Goal: Task Accomplishment & Management: Complete application form

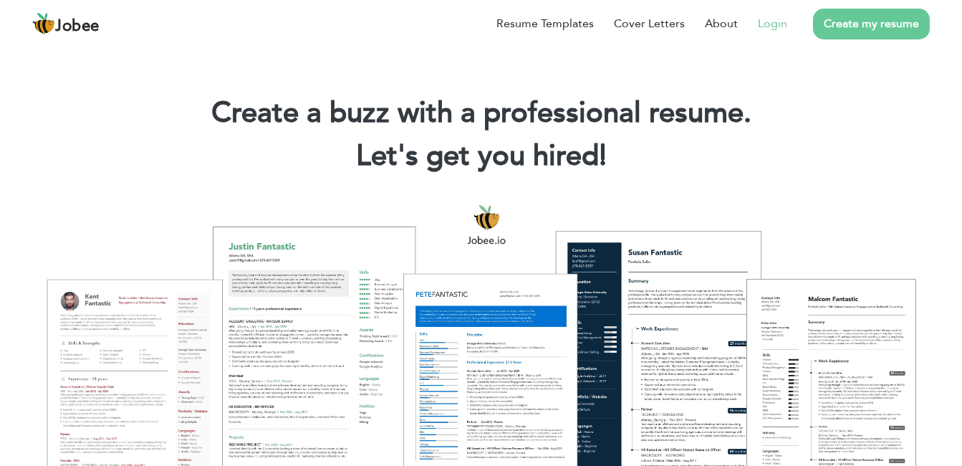
click at [771, 16] on link "Login" at bounding box center [772, 23] width 29 height 17
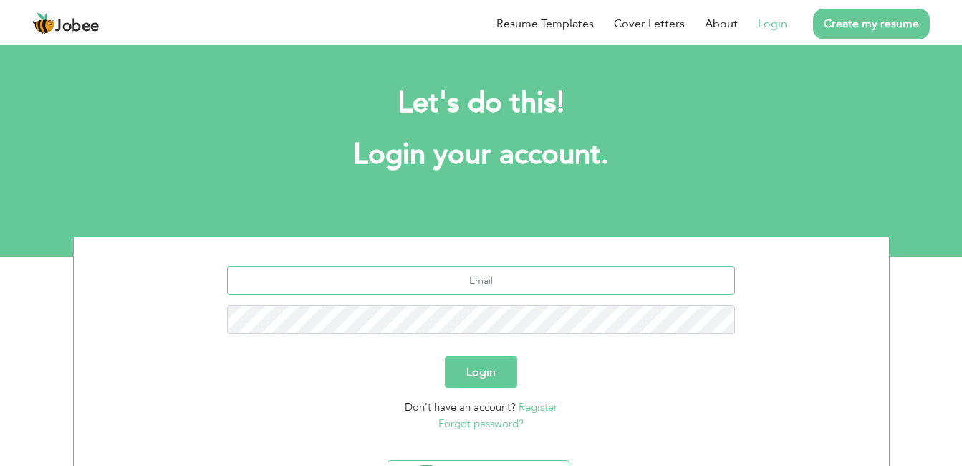
click at [545, 287] on input "text" at bounding box center [481, 280] width 508 height 29
type input "zonazishjee@gmail.com"
click at [445, 356] on button "Login" at bounding box center [481, 372] width 72 height 32
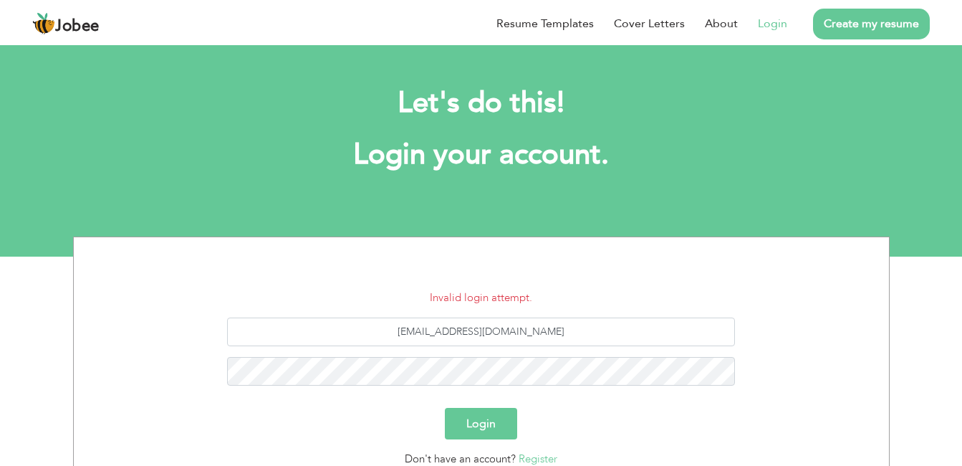
click at [958, 261] on div "Invalid login attempt. zonazishjee@gmail.com Login Don't have an account? Regis…" at bounding box center [481, 415] width 962 height 359
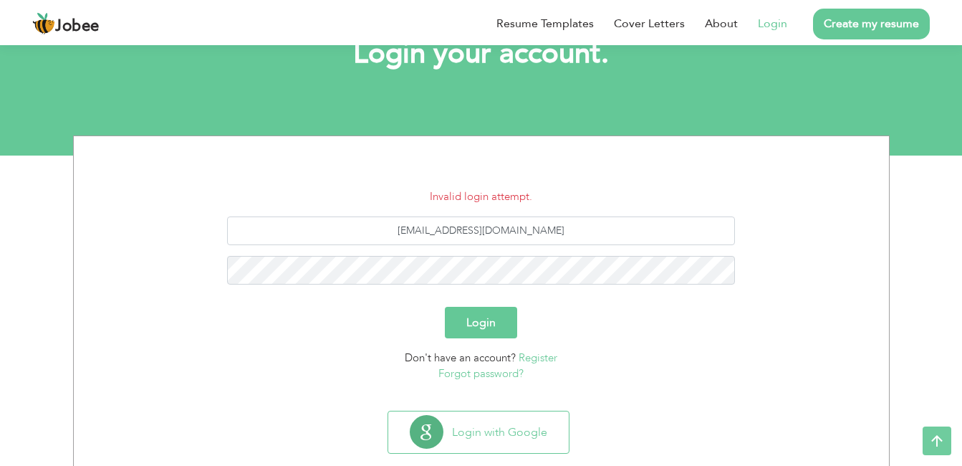
scroll to position [130, 0]
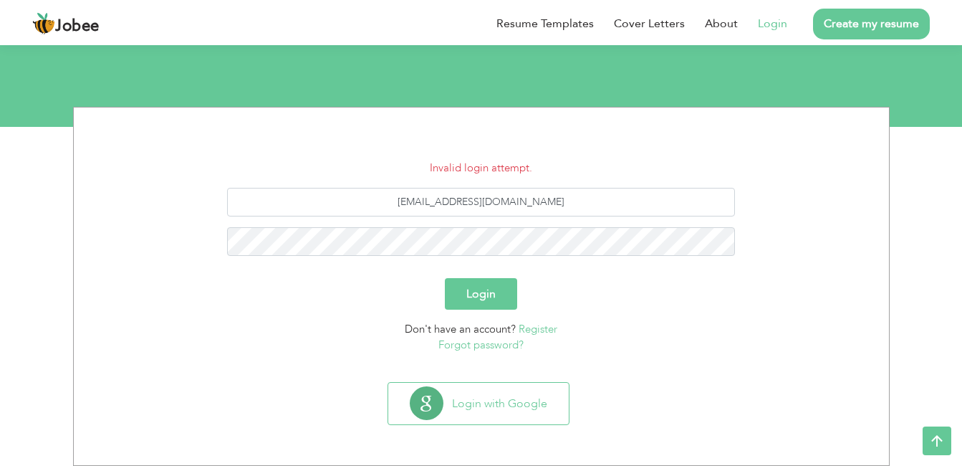
click at [504, 342] on link "Forgot password?" at bounding box center [480, 344] width 85 height 14
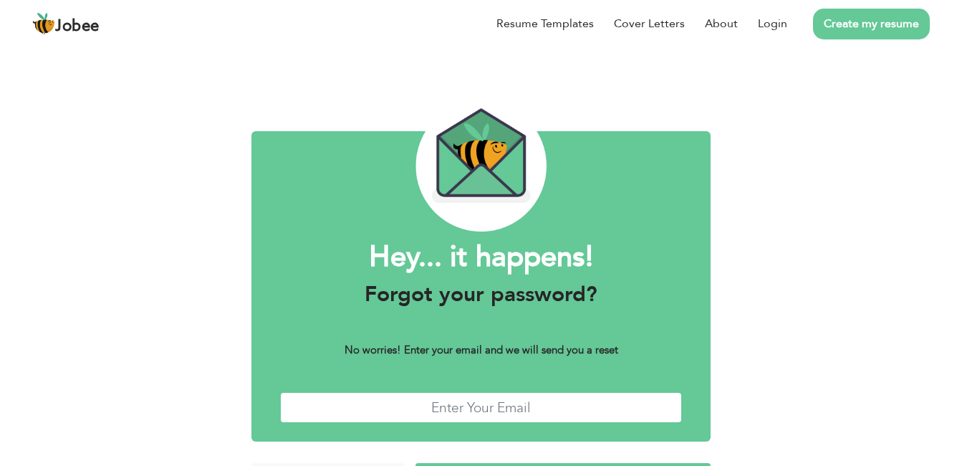
click at [489, 397] on input "text" at bounding box center [481, 407] width 403 height 31
type input "[EMAIL_ADDRESS][DOMAIN_NAME]"
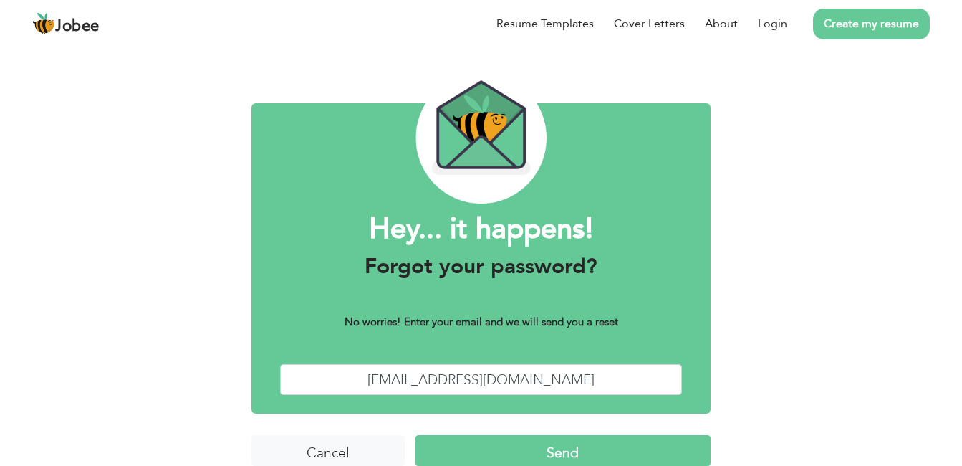
click at [415, 435] on input "Send" at bounding box center [563, 450] width 296 height 31
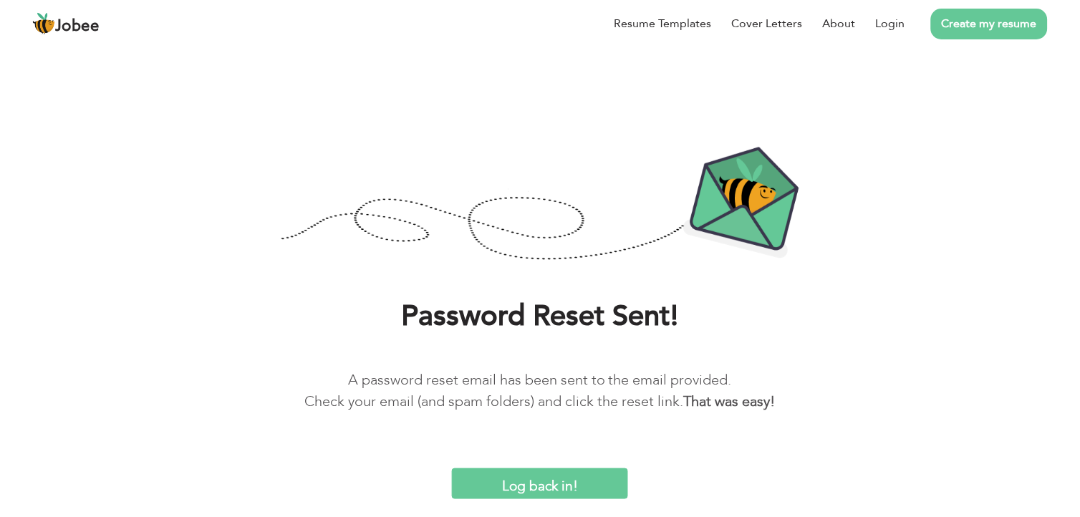
click at [553, 465] on input "Log back in!" at bounding box center [540, 483] width 176 height 31
click at [550, 465] on input "Log back in!" at bounding box center [540, 483] width 176 height 31
click at [885, 18] on link "Login" at bounding box center [890, 23] width 29 height 17
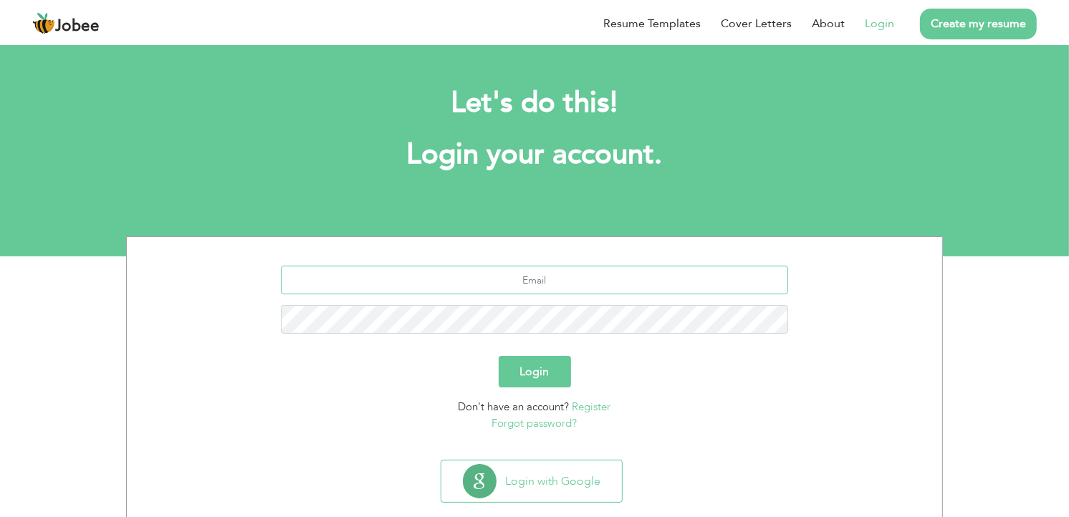
click at [574, 273] on input "text" at bounding box center [535, 280] width 508 height 29
type input "[EMAIL_ADDRESS][DOMAIN_NAME]"
click at [499, 356] on button "Login" at bounding box center [535, 372] width 72 height 32
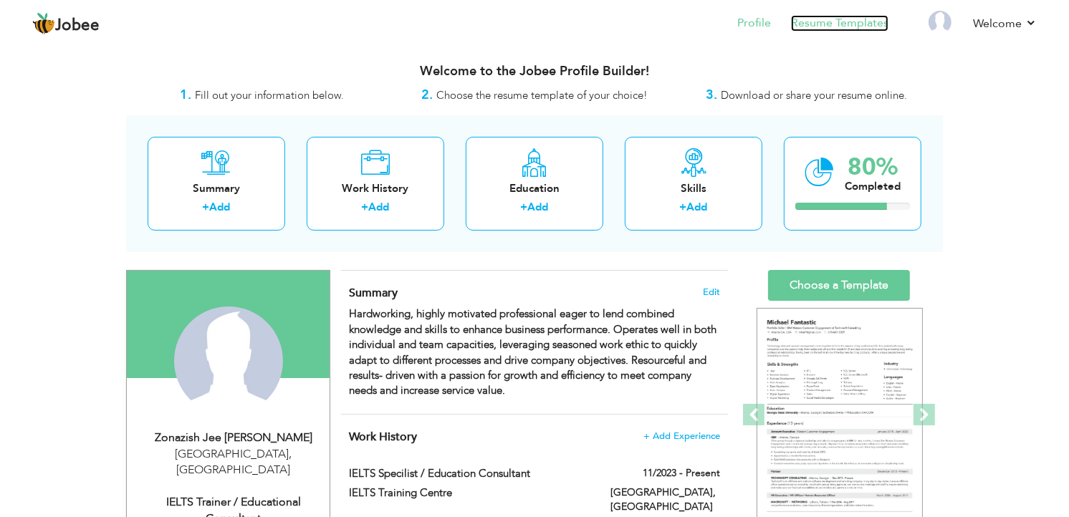
click at [870, 15] on link "Resume Templates" at bounding box center [839, 23] width 97 height 16
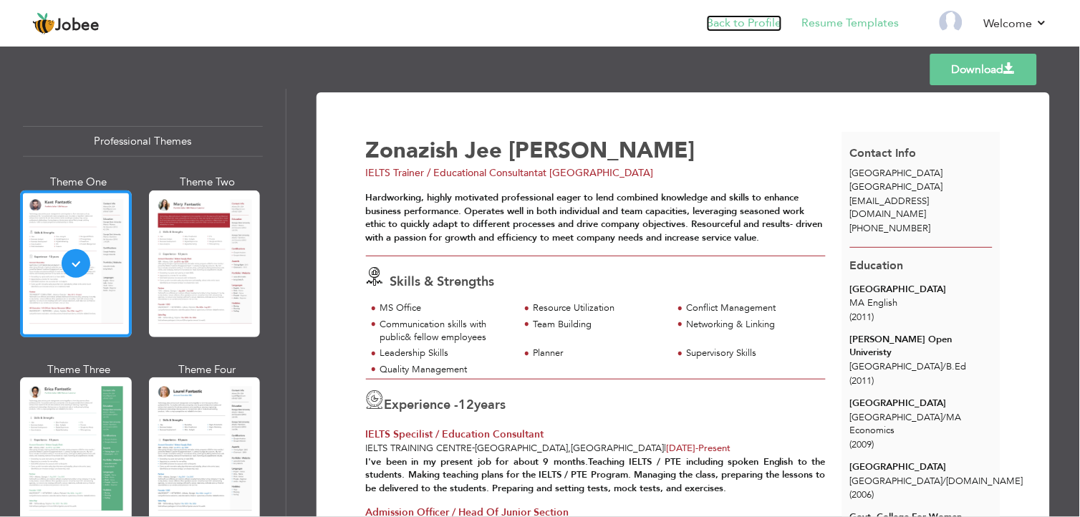
click at [763, 27] on link "Back to Profile" at bounding box center [744, 23] width 75 height 16
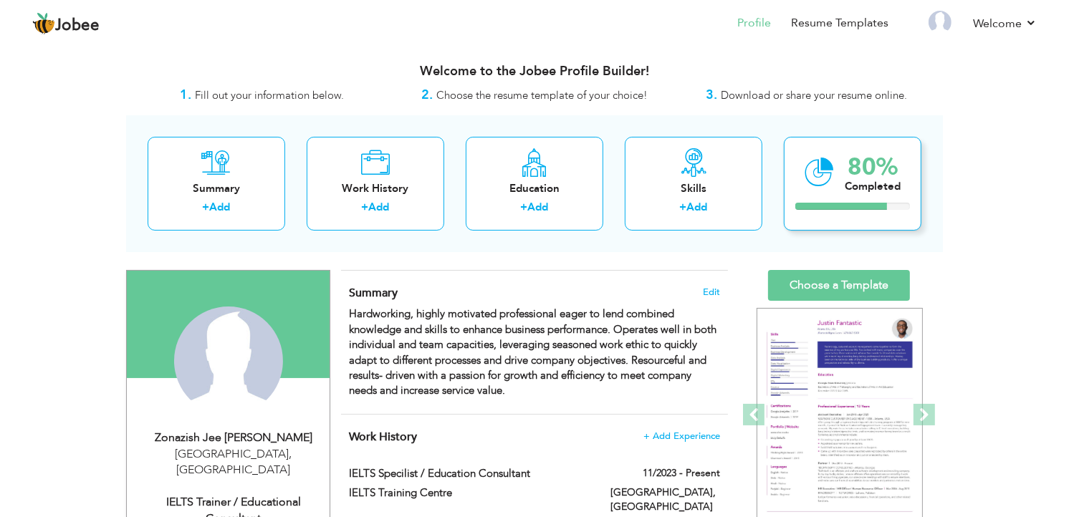
click at [862, 163] on div "80%" at bounding box center [873, 167] width 56 height 24
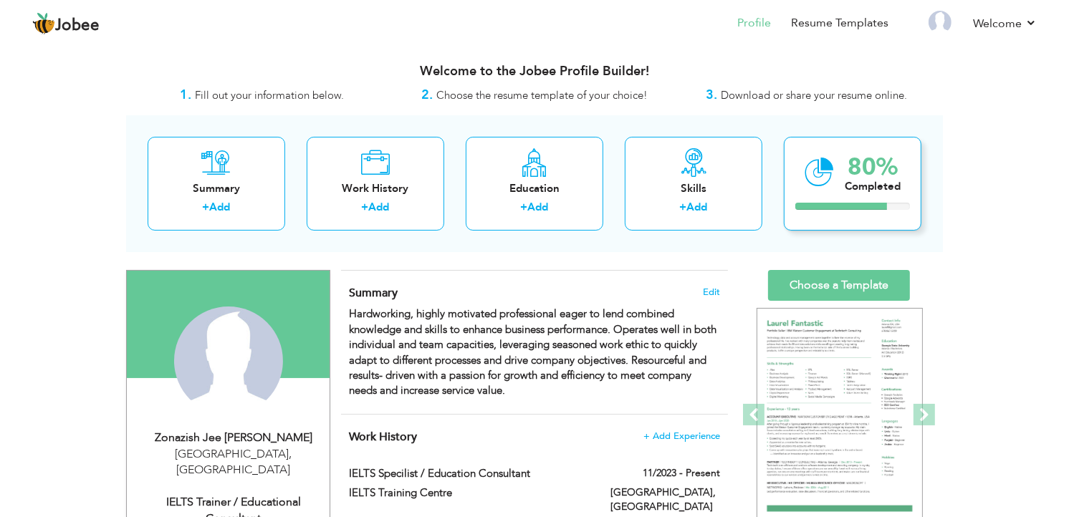
click at [860, 185] on div "Completed" at bounding box center [873, 186] width 56 height 15
click at [797, 212] on div "80% Completed" at bounding box center [853, 184] width 138 height 94
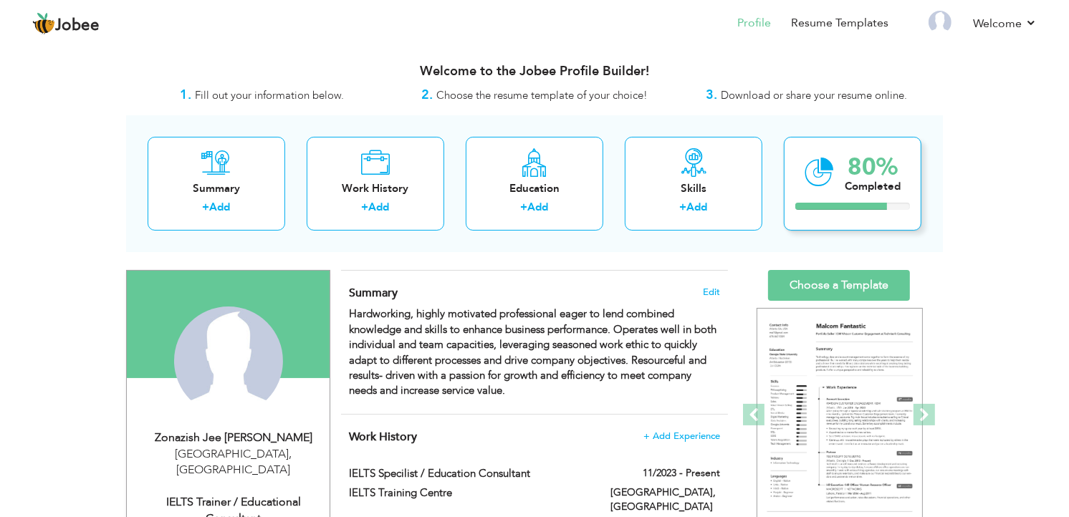
click at [799, 215] on div "80% Completed" at bounding box center [853, 184] width 138 height 94
click at [844, 206] on div at bounding box center [841, 206] width 92 height 7
drag, startPoint x: 844, startPoint y: 206, endPoint x: 825, endPoint y: 198, distance: 20.2
click at [825, 198] on div "80% Completed" at bounding box center [853, 184] width 138 height 94
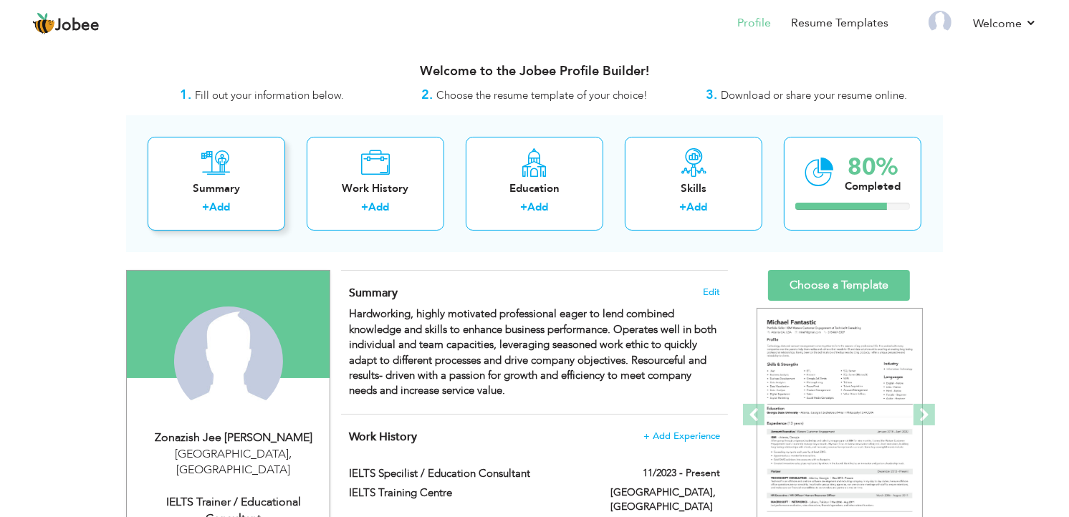
click at [265, 194] on div "Summary" at bounding box center [216, 188] width 115 height 15
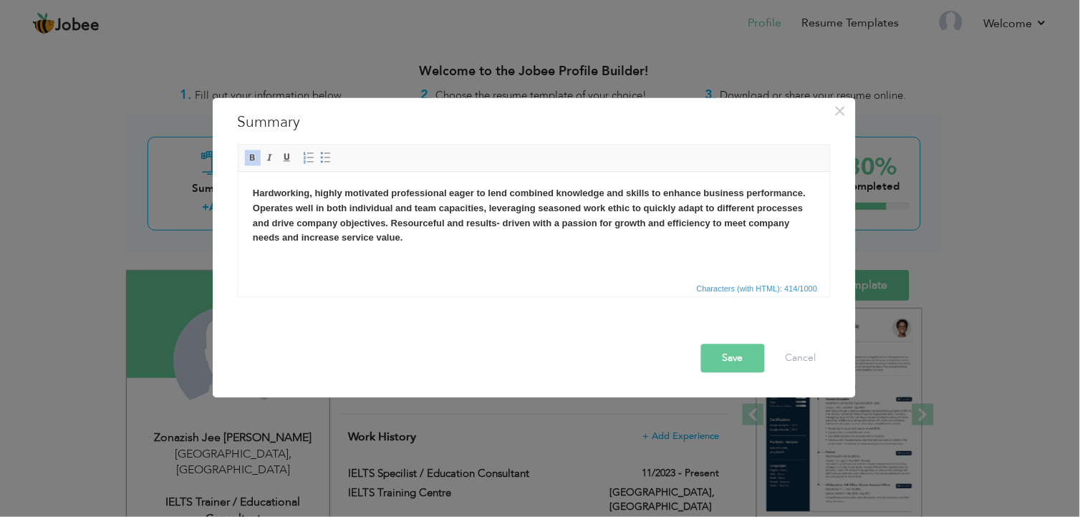
click at [727, 370] on button "Save" at bounding box center [733, 359] width 64 height 29
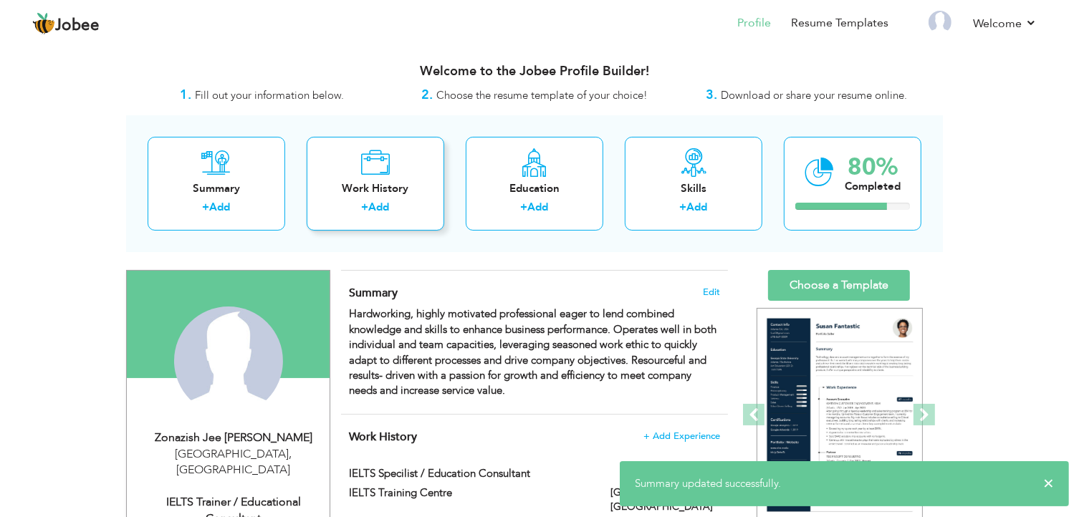
click at [423, 211] on div "+ Add" at bounding box center [375, 209] width 115 height 19
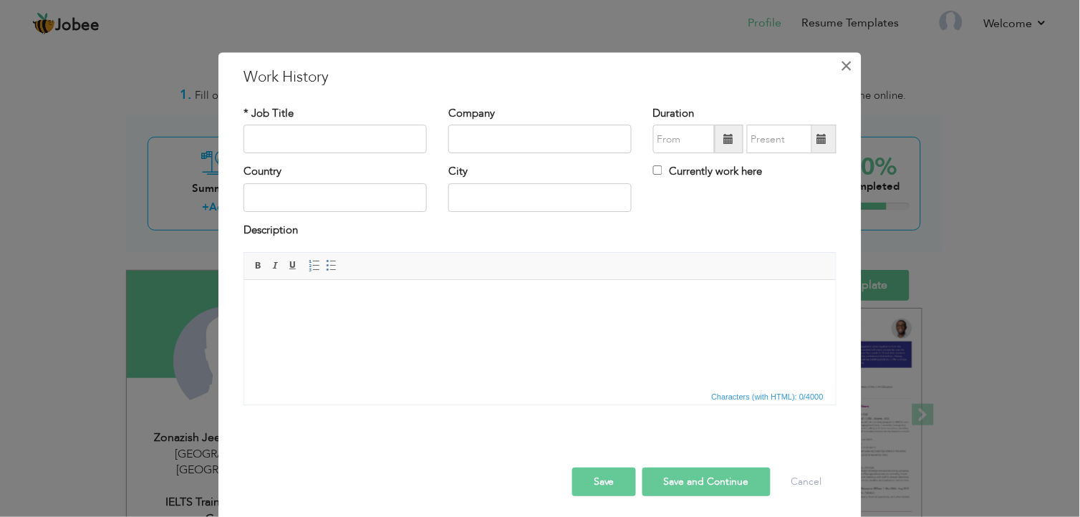
click at [841, 62] on span "×" at bounding box center [847, 66] width 12 height 26
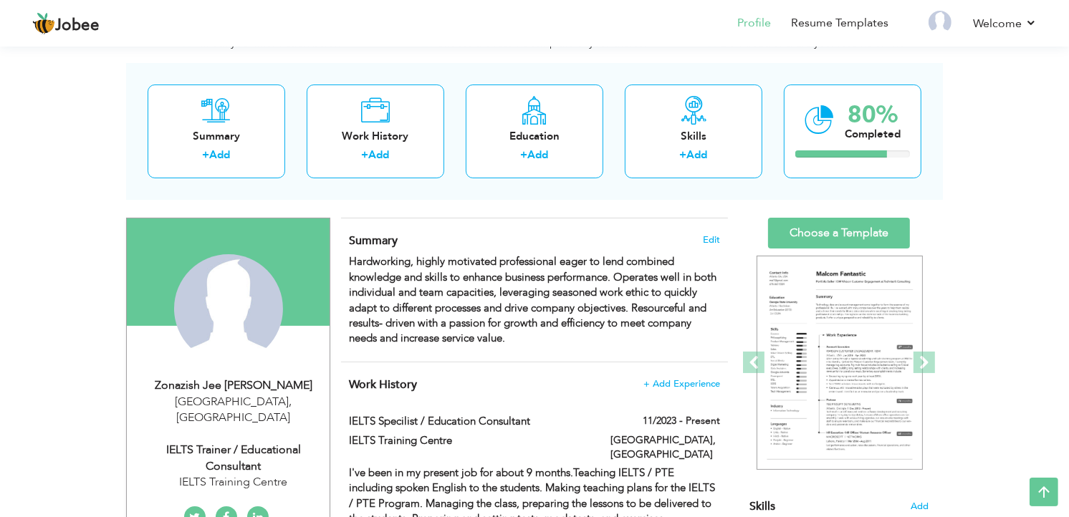
scroll to position [39, 0]
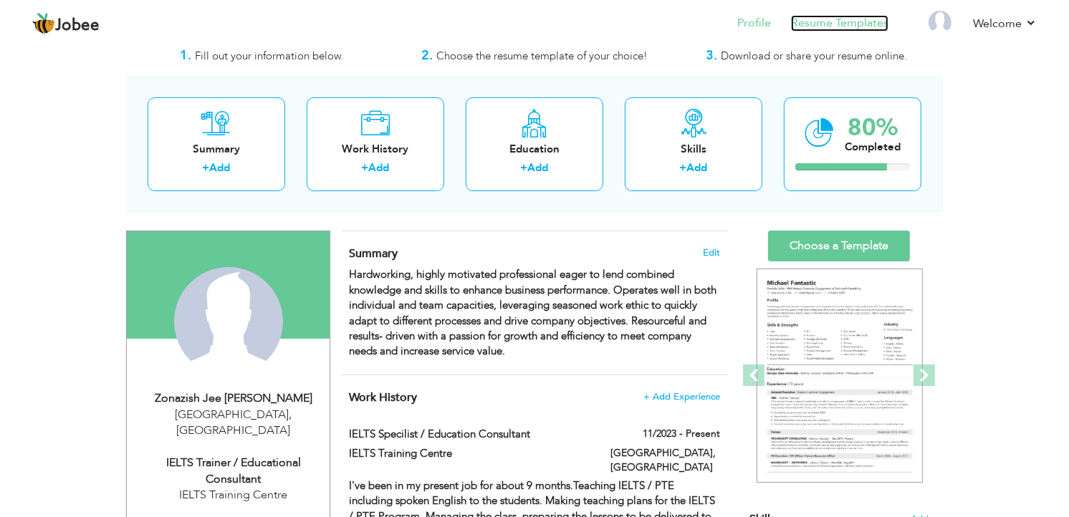
click at [850, 17] on link "Resume Templates" at bounding box center [839, 23] width 97 height 16
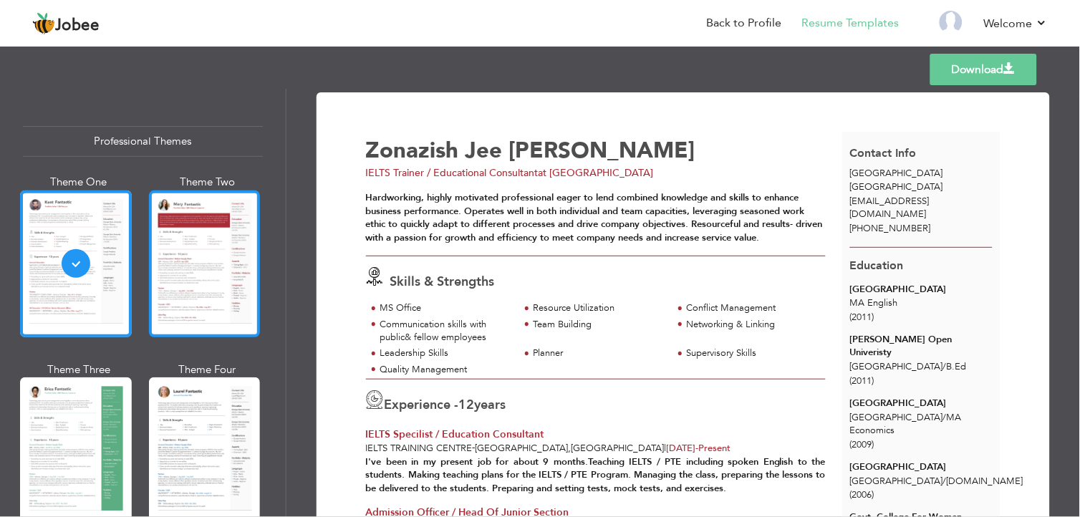
click at [237, 274] on div at bounding box center [205, 264] width 112 height 147
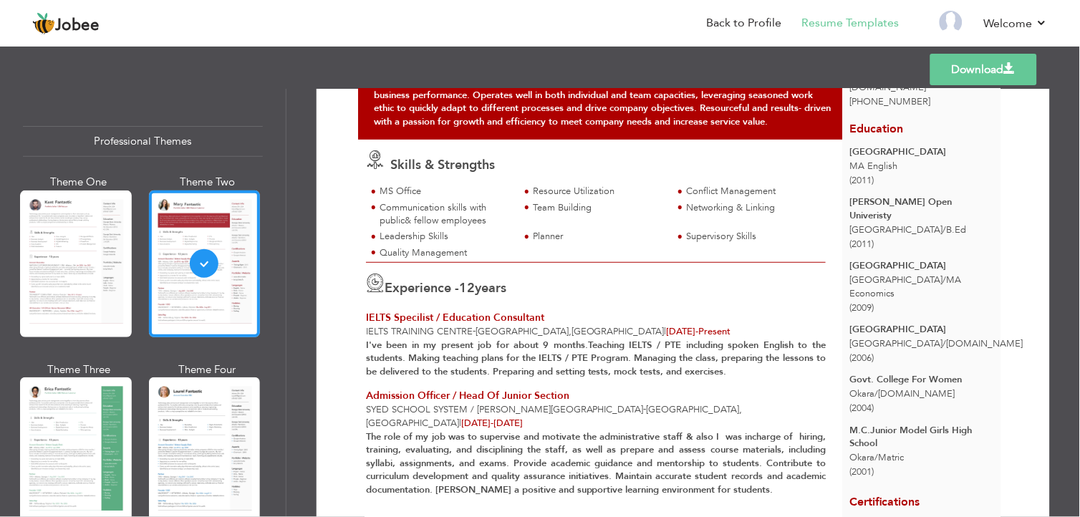
scroll to position [90, 0]
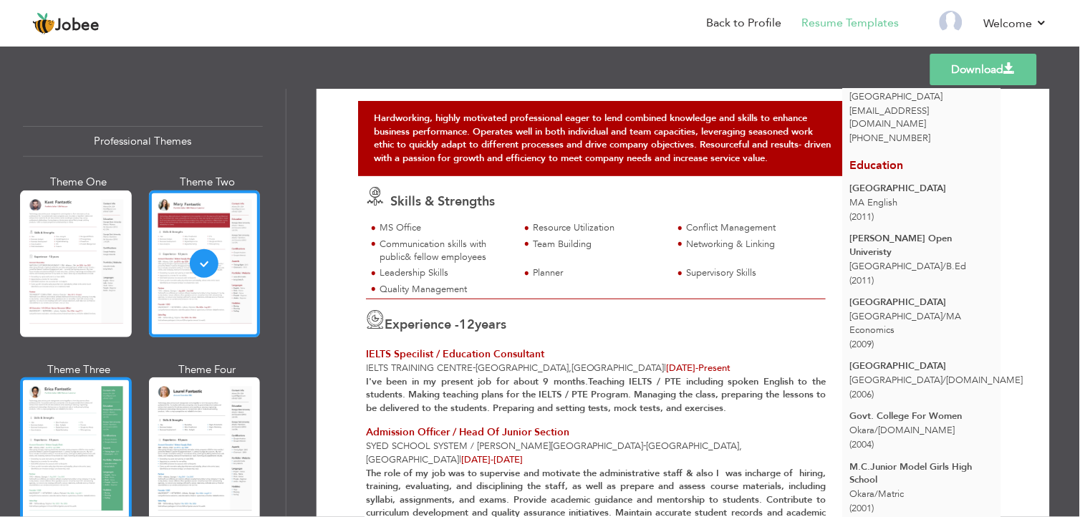
click at [83, 441] on div at bounding box center [76, 450] width 112 height 147
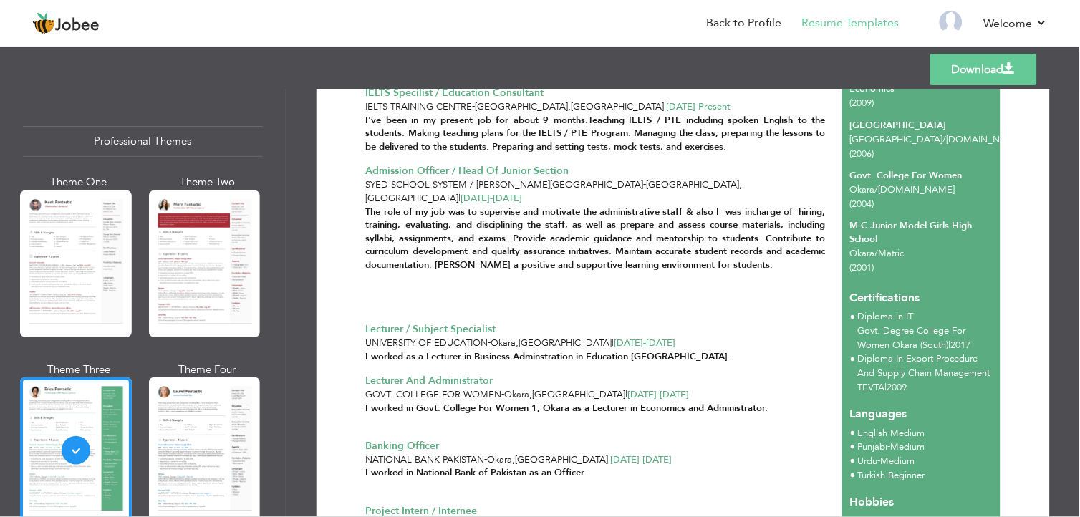
scroll to position [328, 0]
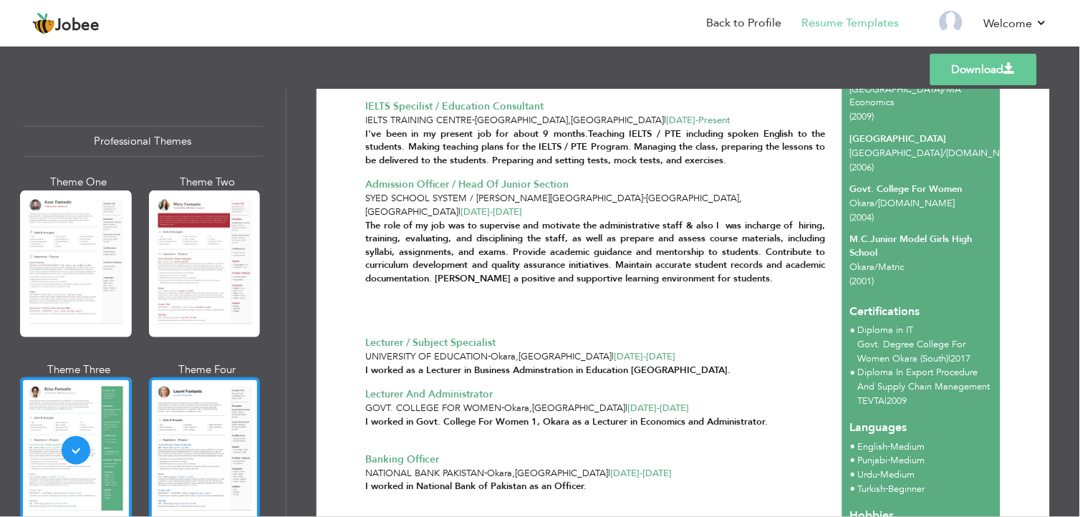
click at [234, 442] on div at bounding box center [205, 450] width 112 height 147
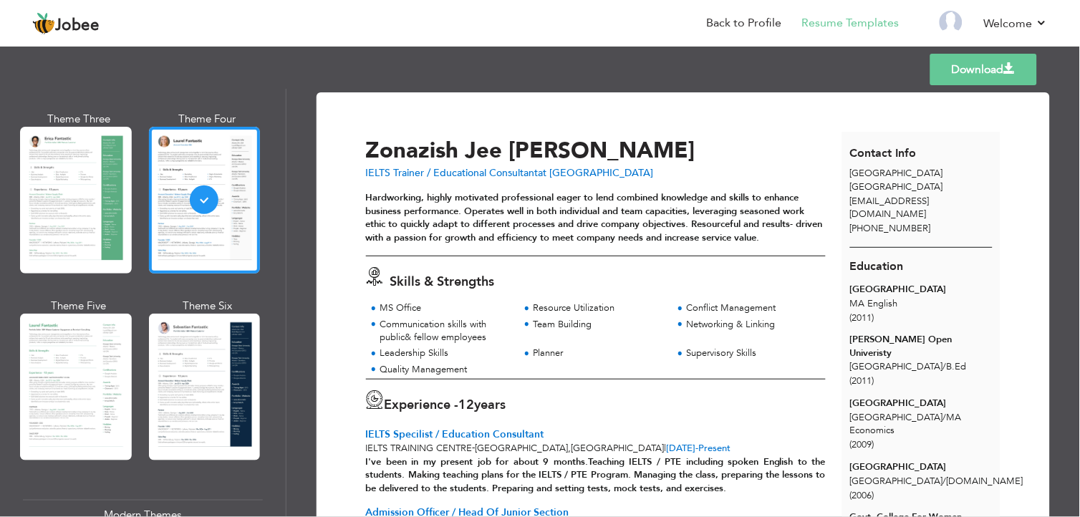
scroll to position [337, 0]
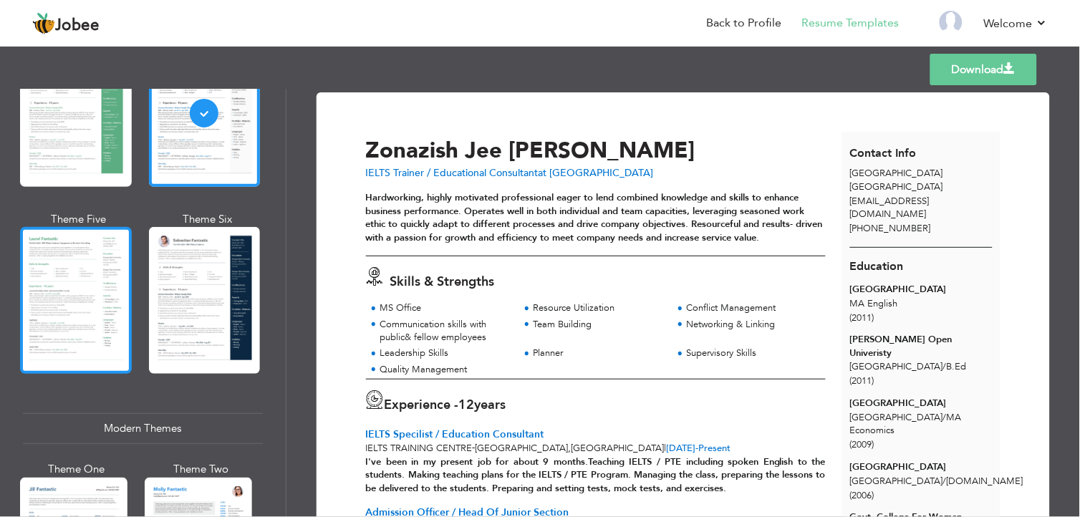
click at [76, 254] on div at bounding box center [76, 300] width 112 height 147
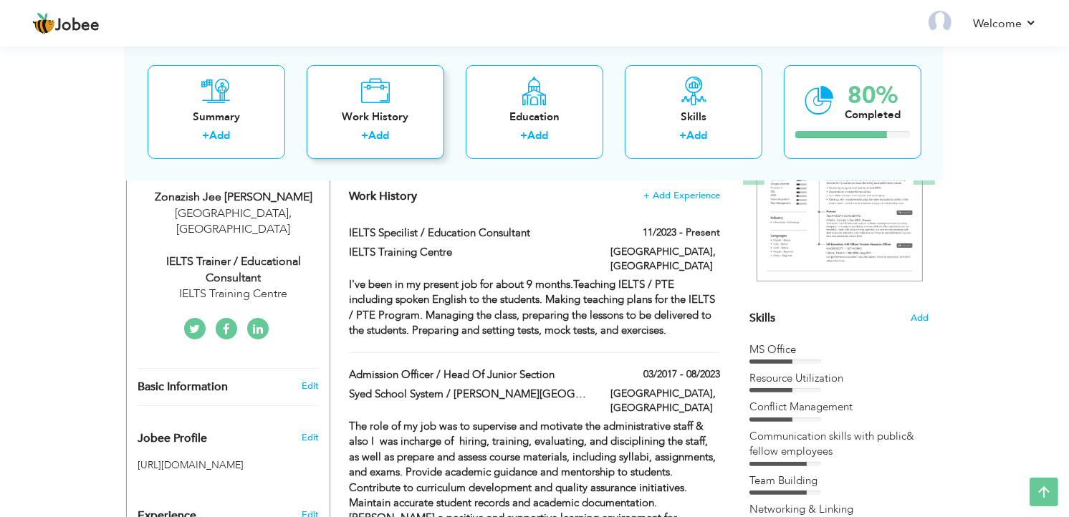
click at [409, 122] on div "Work History" at bounding box center [375, 116] width 115 height 15
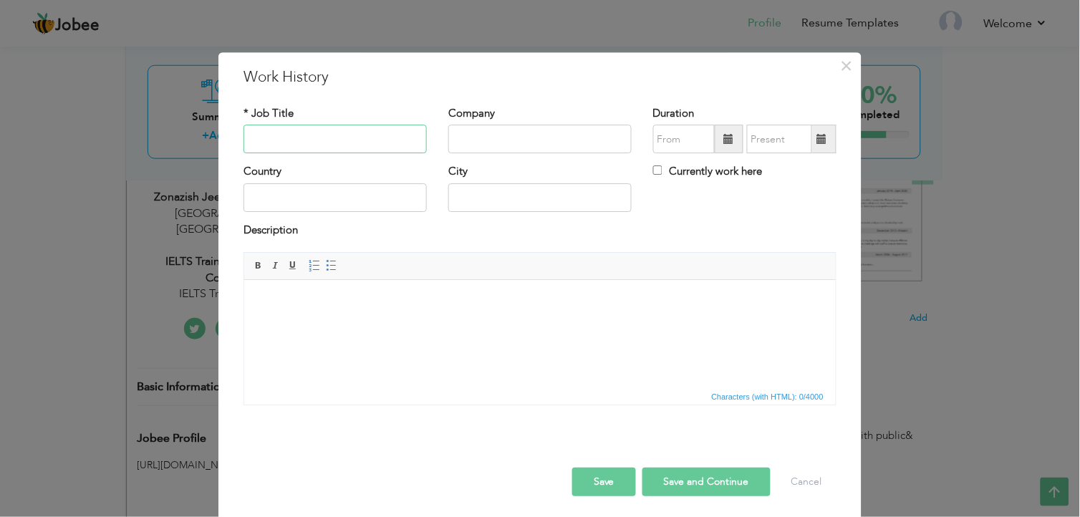
click at [378, 136] on input "text" at bounding box center [335, 139] width 183 height 29
type input "CEO"
click at [453, 130] on input "text" at bounding box center [539, 139] width 183 height 29
type input "ZJ IELTS Learning Studio"
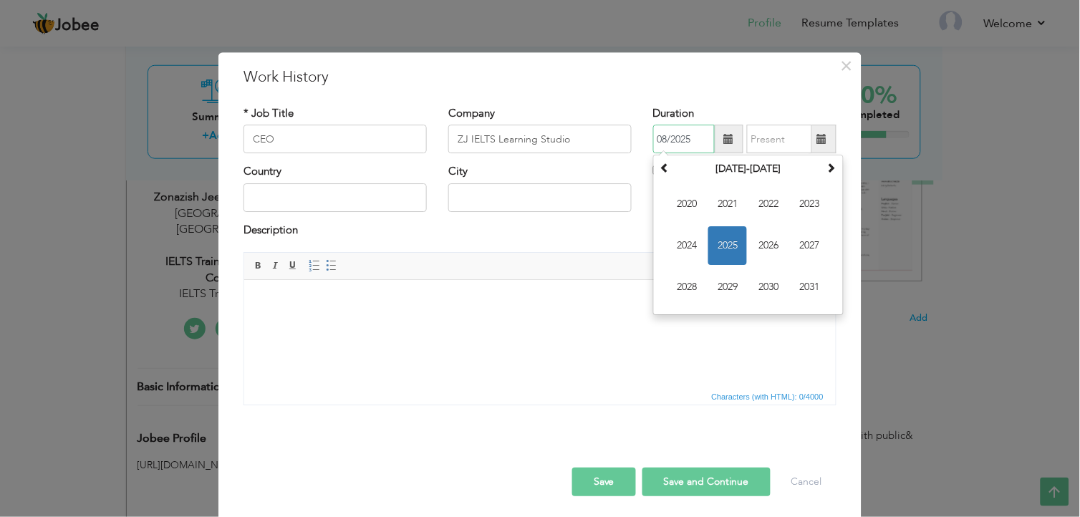
click at [688, 140] on input "08/2025" at bounding box center [684, 139] width 62 height 29
click at [693, 241] on span "2024" at bounding box center [687, 246] width 39 height 39
click at [749, 238] on span "Jul" at bounding box center [768, 246] width 39 height 39
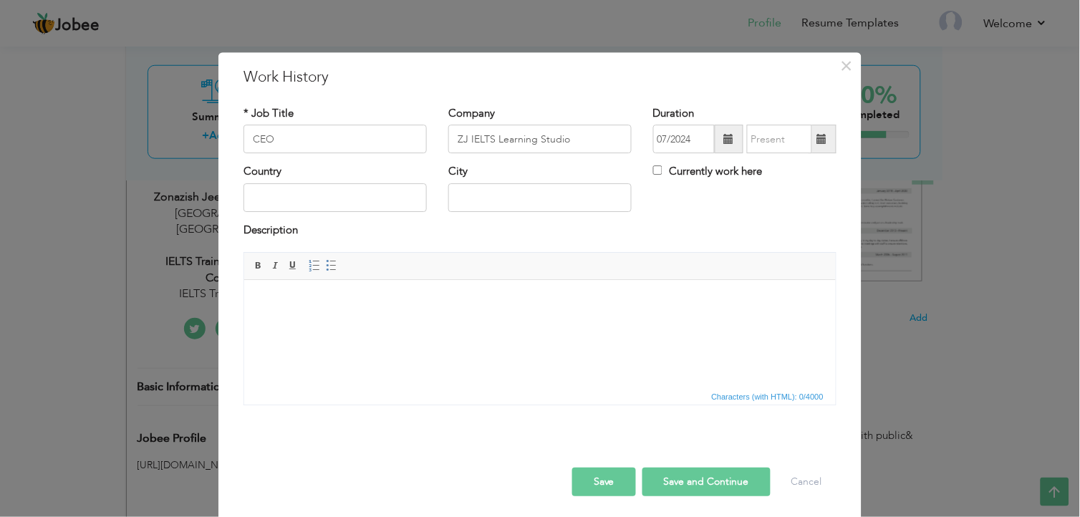
click at [715, 143] on span at bounding box center [729, 139] width 29 height 29
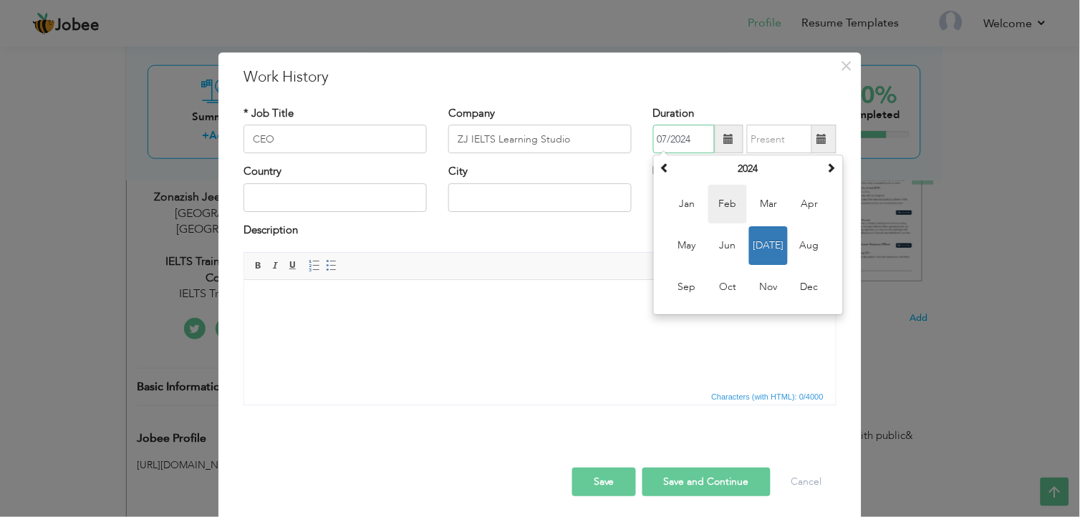
click at [738, 205] on span "Feb" at bounding box center [727, 205] width 39 height 39
type input "02/2024"
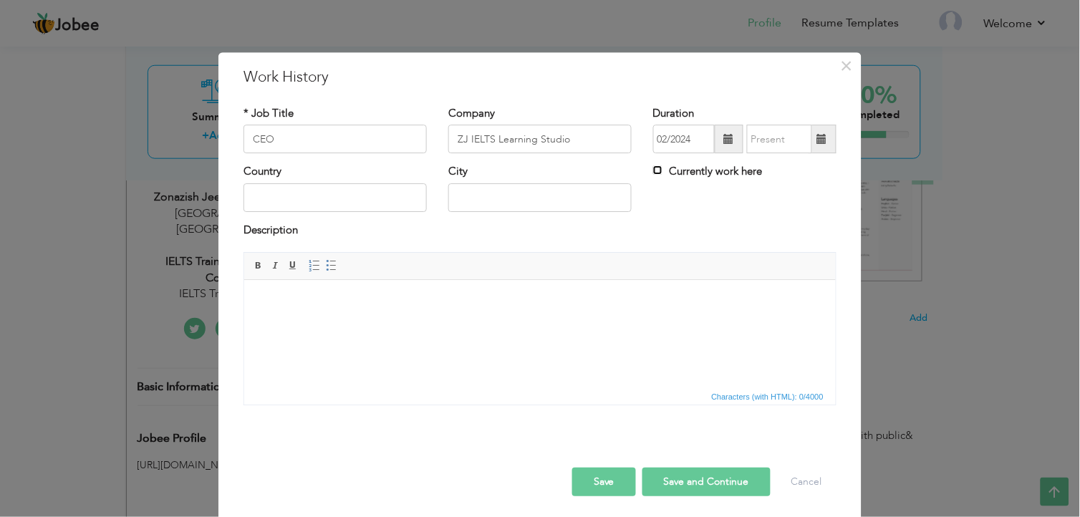
click at [655, 172] on input "Currently work here" at bounding box center [657, 170] width 9 height 9
checkbox input "true"
click at [375, 201] on input "text" at bounding box center [335, 197] width 183 height 29
type input "[GEOGRAPHIC_DATA]"
click at [476, 206] on input "text" at bounding box center [539, 197] width 183 height 29
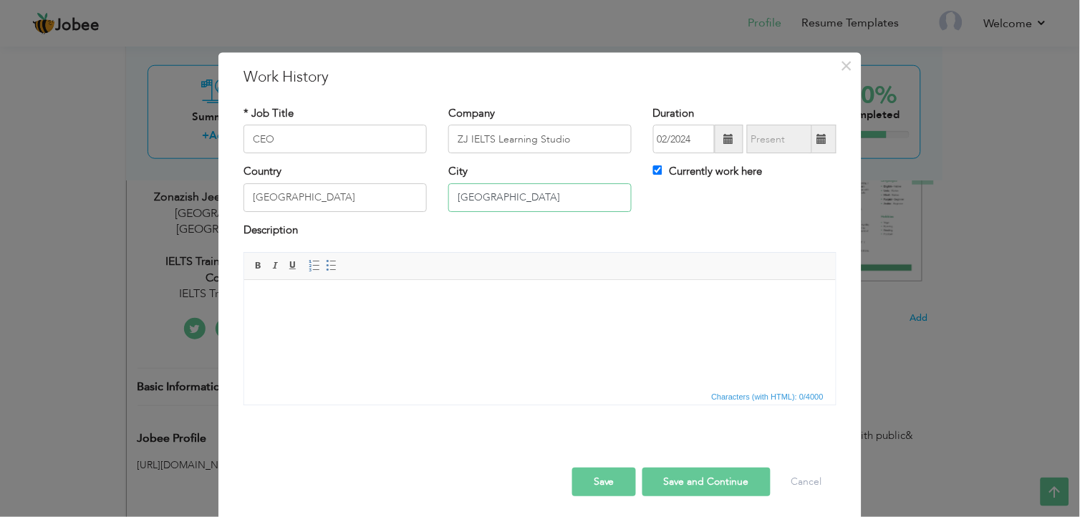
type input "[GEOGRAPHIC_DATA]"
click at [433, 306] on body at bounding box center [539, 301] width 563 height 15
click at [359, 299] on body at bounding box center [539, 301] width 563 height 15
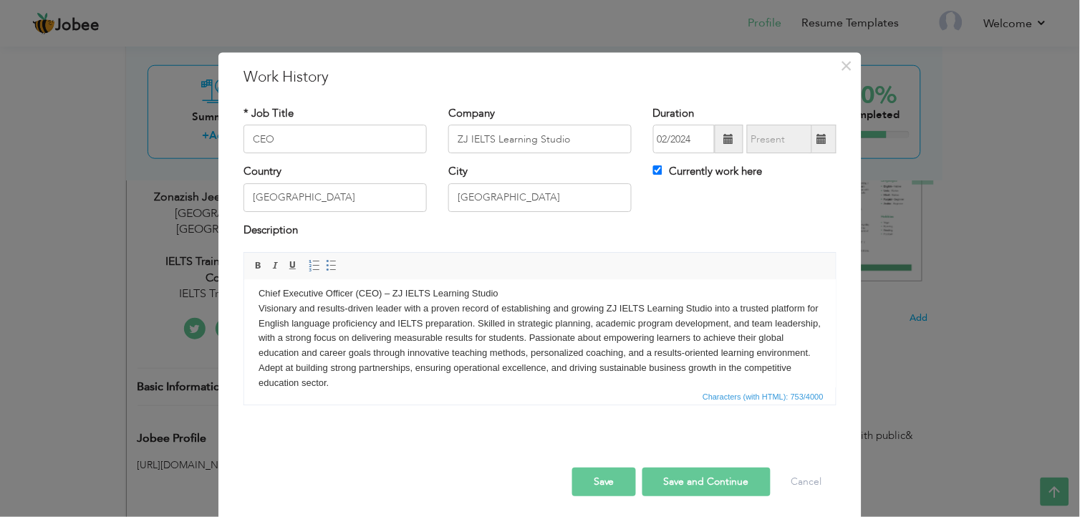
click at [704, 480] on button "Save and Continue" at bounding box center [707, 482] width 128 height 29
checkbox input "false"
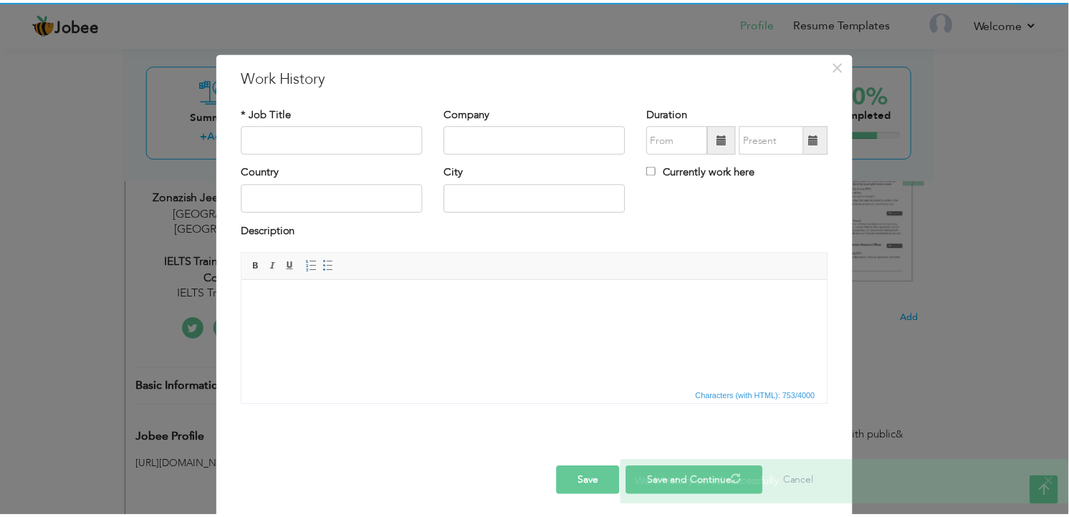
scroll to position [0, 0]
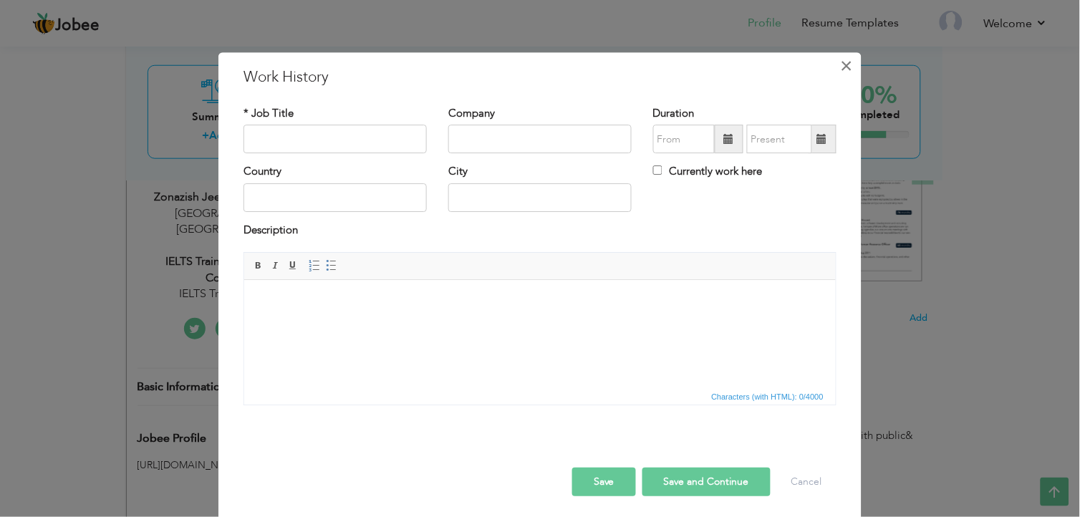
click at [841, 63] on span "×" at bounding box center [847, 66] width 12 height 26
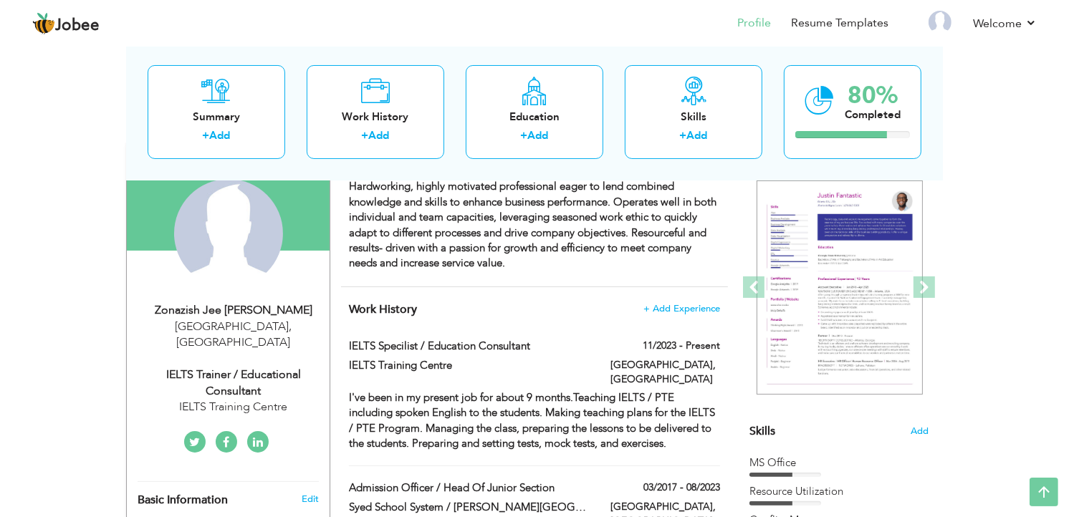
scroll to position [10, 0]
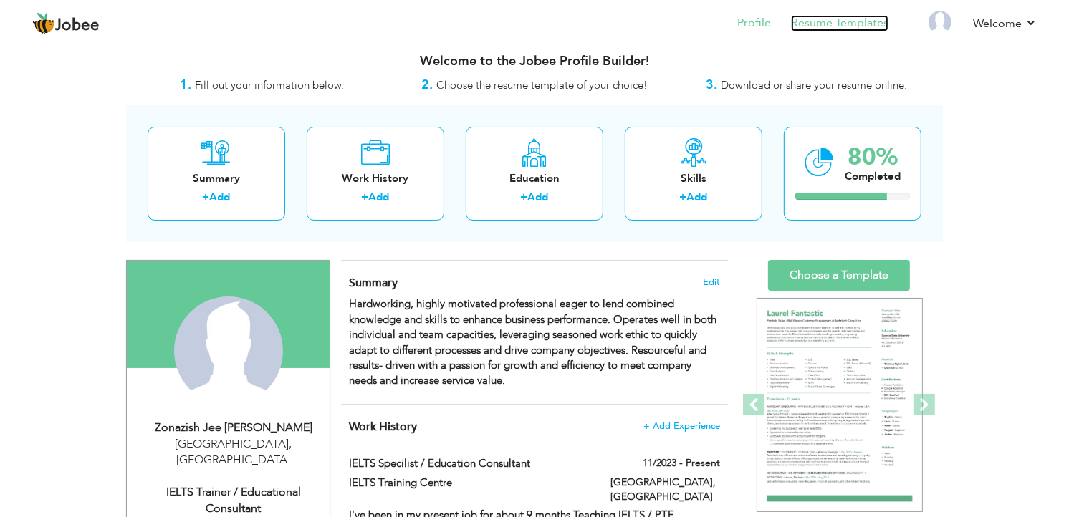
click at [798, 15] on link "Resume Templates" at bounding box center [839, 23] width 97 height 16
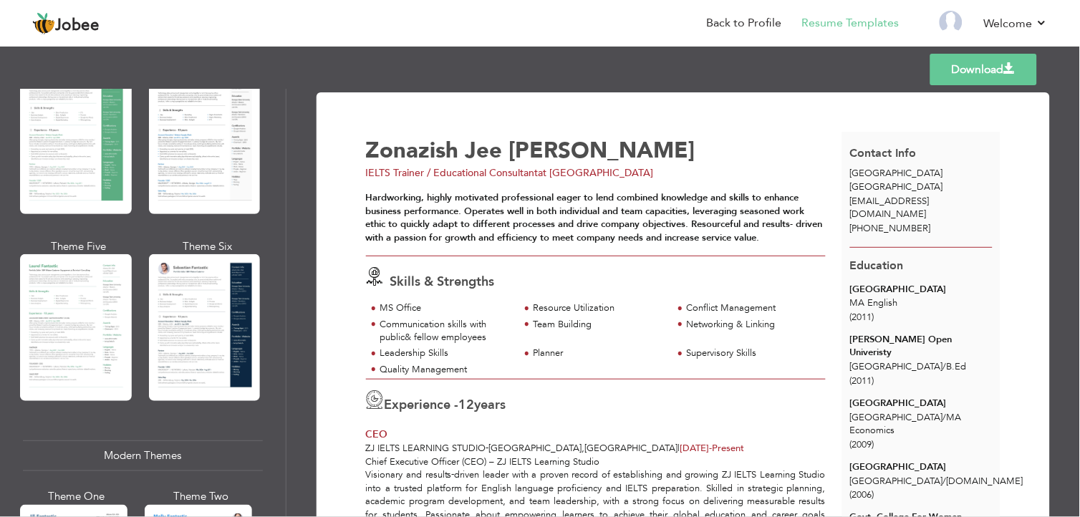
scroll to position [337, 0]
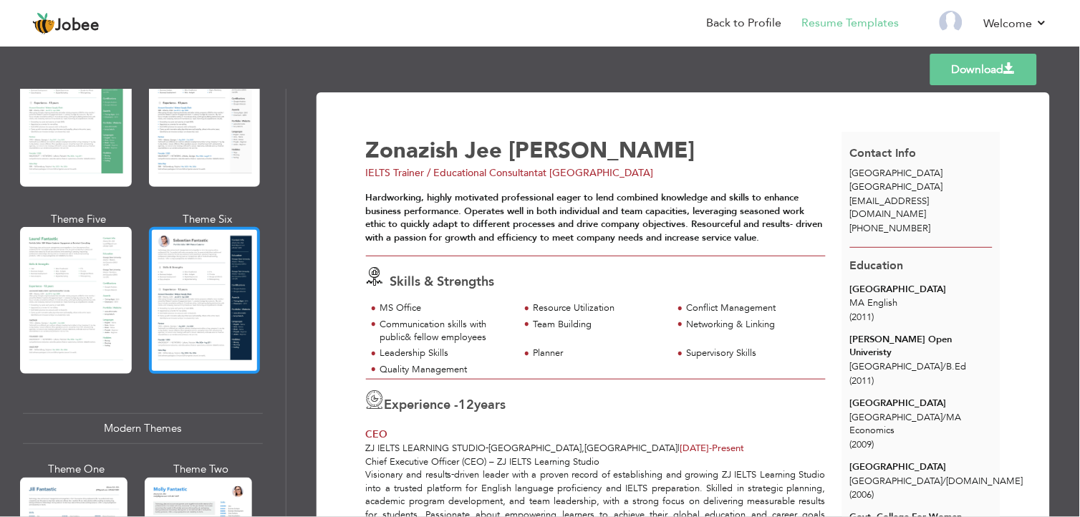
click at [188, 314] on div at bounding box center [205, 300] width 112 height 147
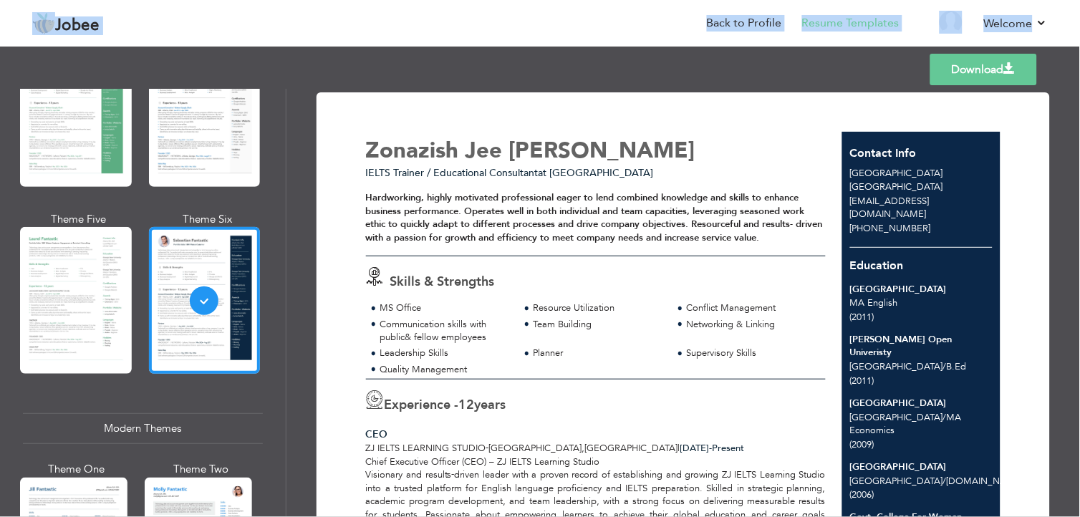
drag, startPoint x: 1079, startPoint y: 36, endPoint x: 1083, endPoint y: 74, distance: 38.8
click at [1079, 74] on html "Jobee Back to Profile Resume Templates Resume Templates Cover Letters About My …" at bounding box center [540, 258] width 1080 height 517
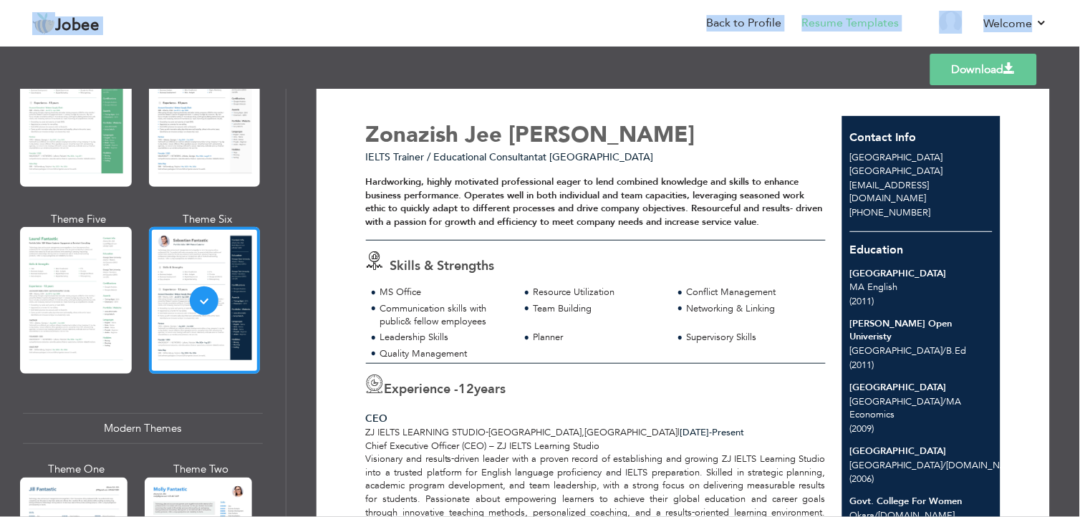
scroll to position [0, 0]
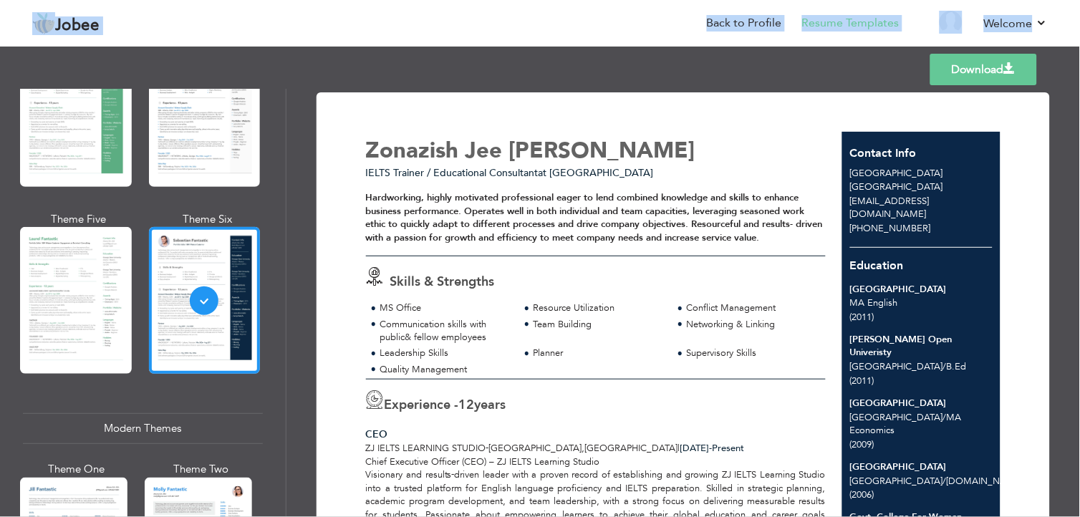
click at [1001, 74] on link "Download" at bounding box center [983, 70] width 107 height 32
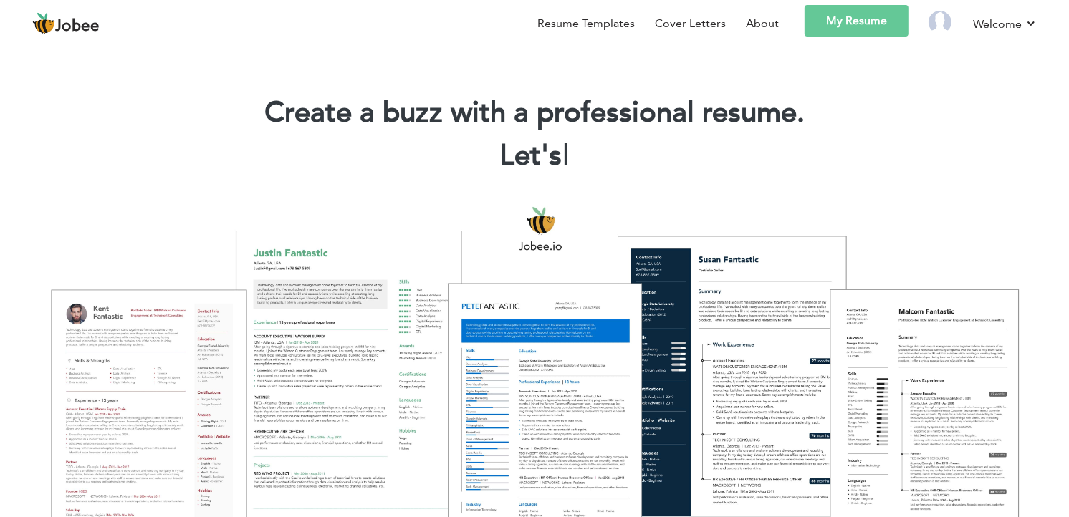
click at [843, 9] on link "My Resume" at bounding box center [856, 21] width 104 height 32
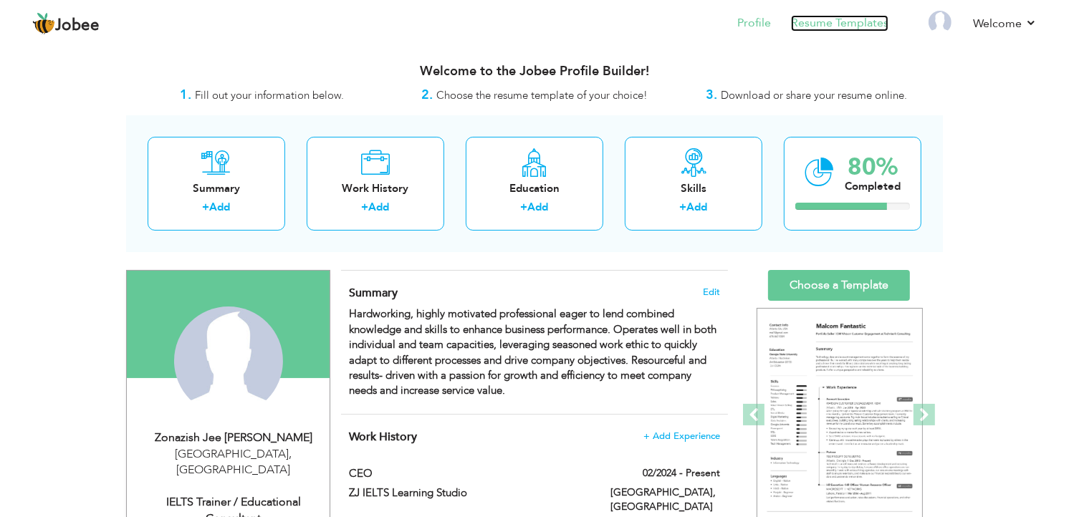
click at [832, 23] on link "Resume Templates" at bounding box center [839, 23] width 97 height 16
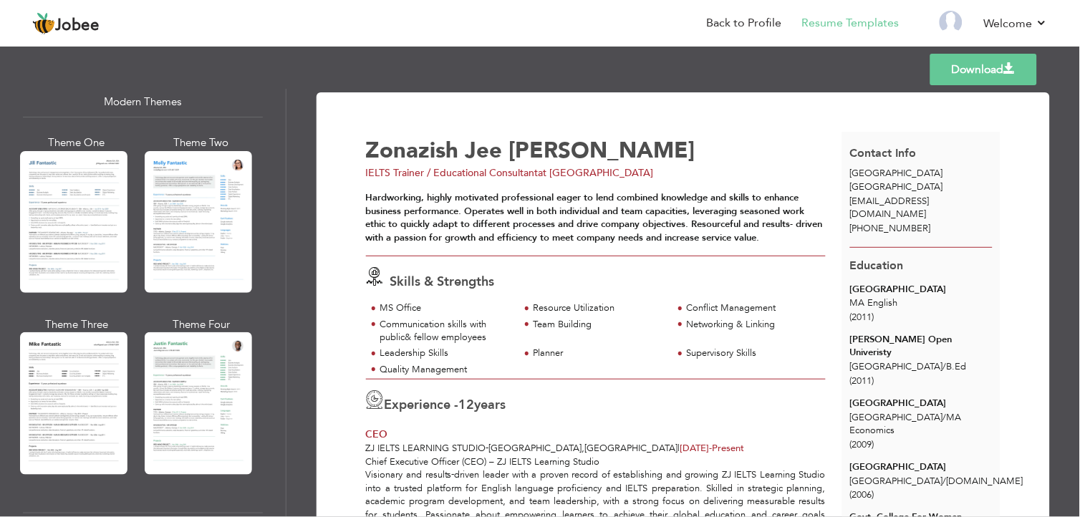
scroll to position [638, 0]
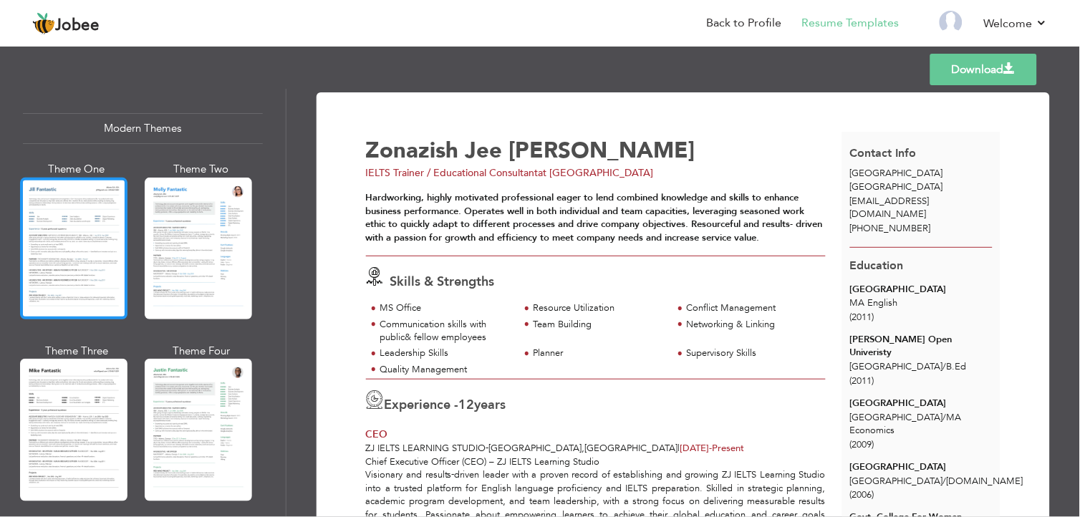
click at [90, 225] on div at bounding box center [73, 249] width 107 height 142
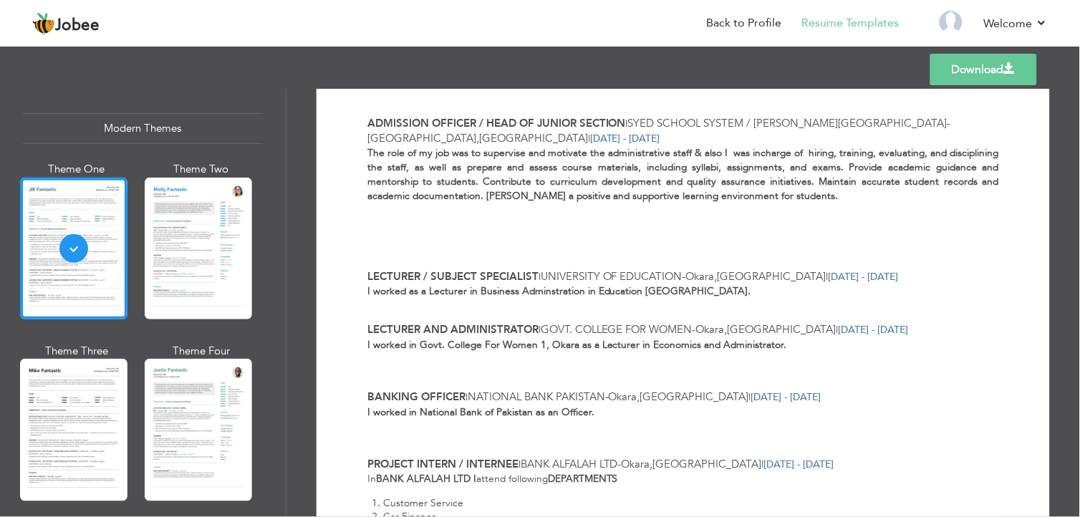
scroll to position [623, 0]
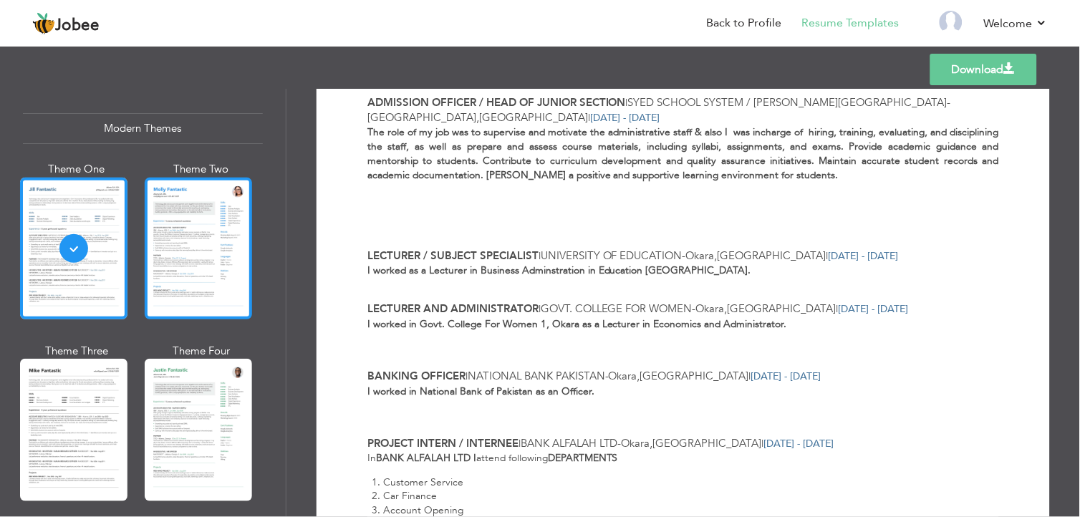
click at [241, 256] on div at bounding box center [198, 249] width 107 height 142
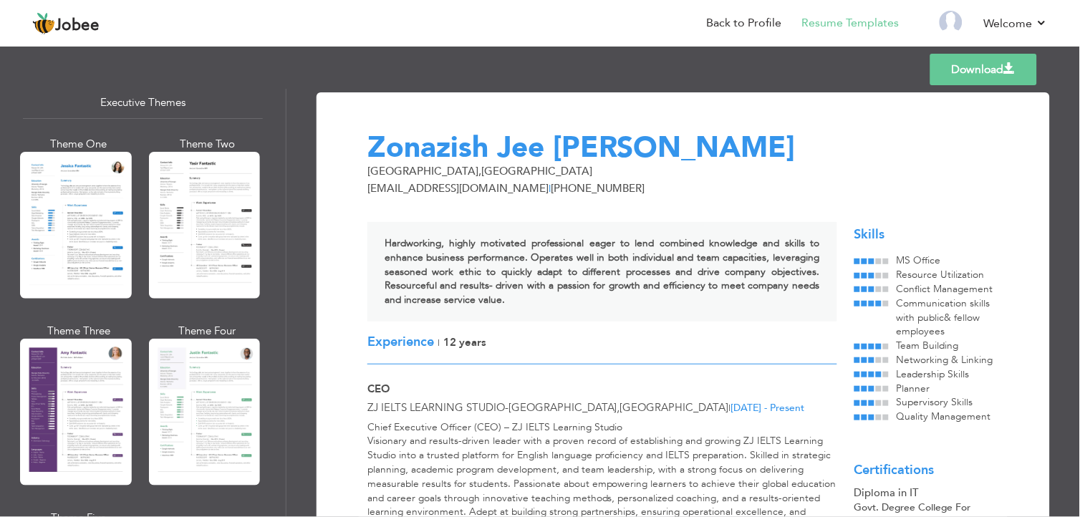
scroll to position [1094, 0]
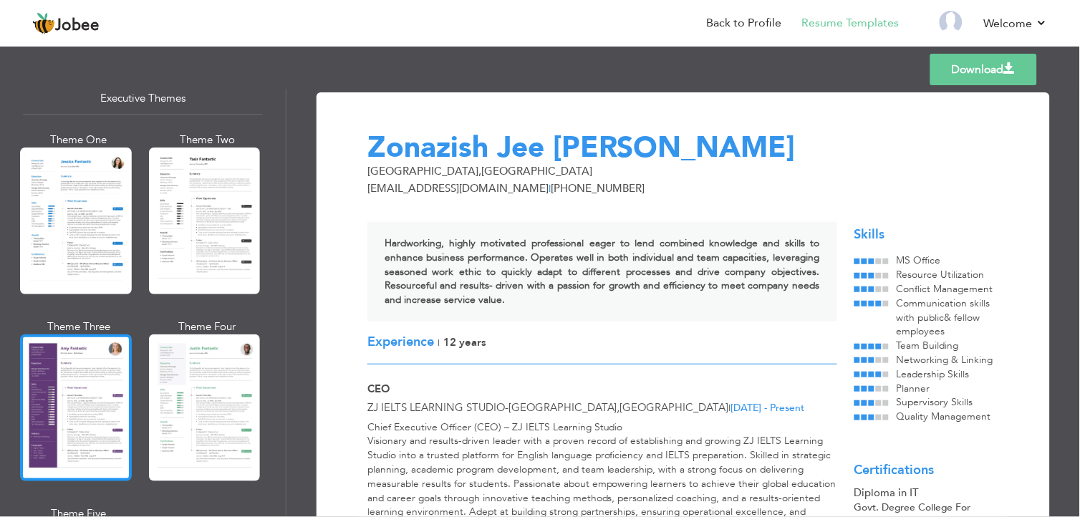
click at [64, 418] on div at bounding box center [76, 408] width 112 height 147
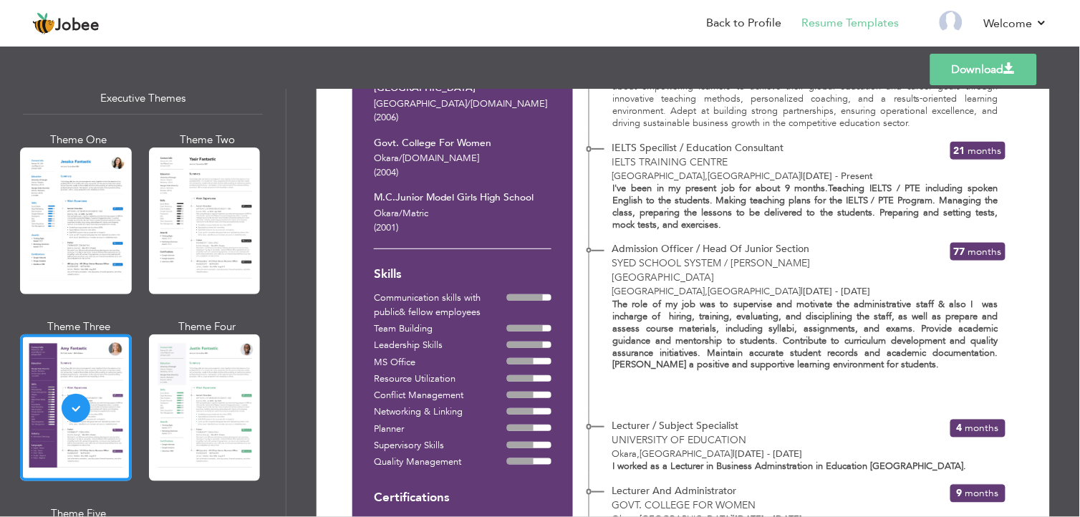
scroll to position [367, 0]
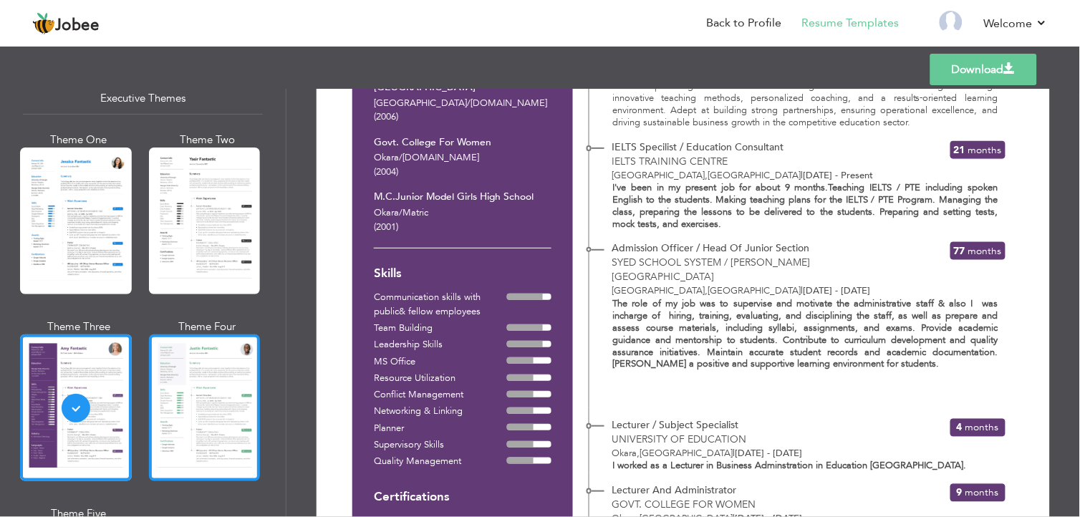
click at [231, 392] on div at bounding box center [205, 408] width 112 height 147
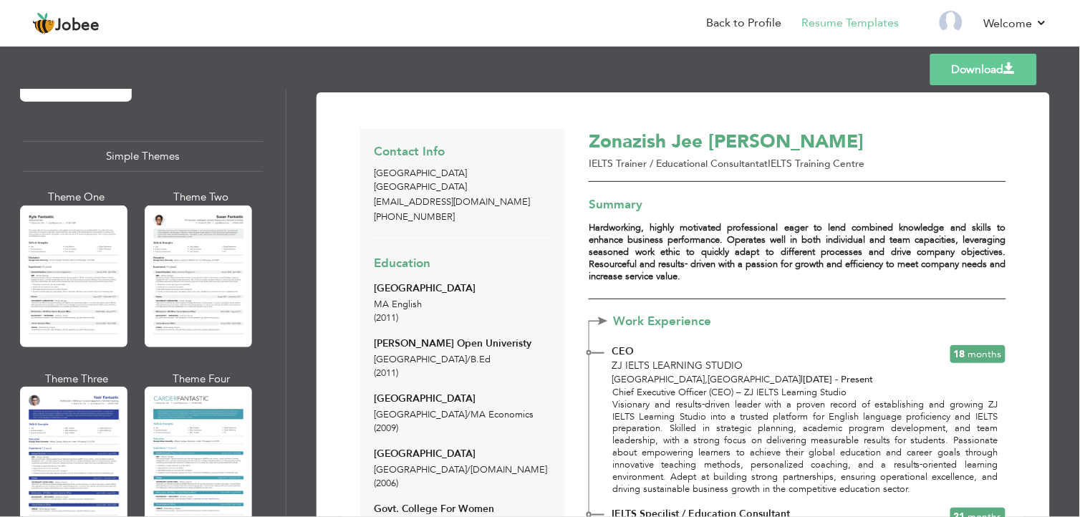
scroll to position [2498, 0]
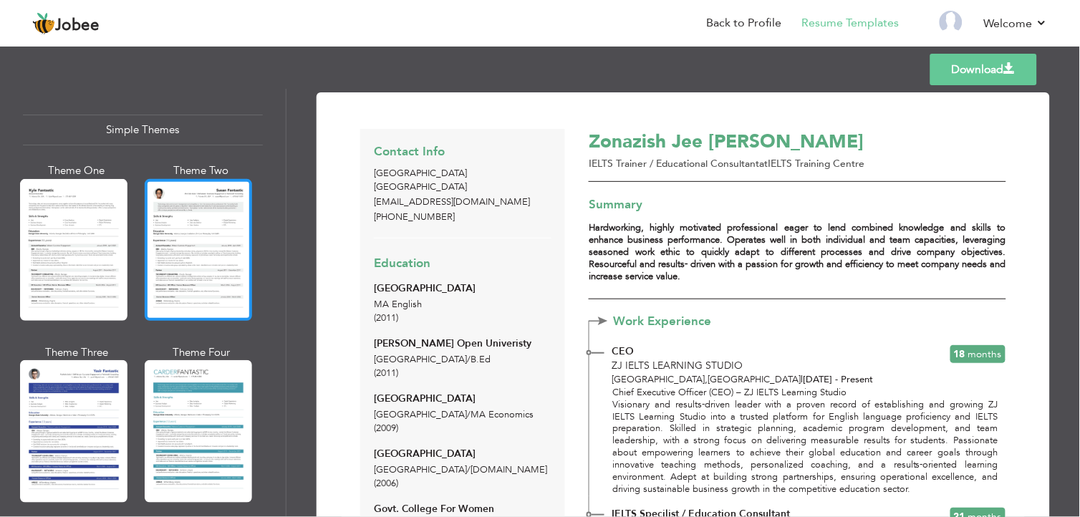
click at [159, 211] on div at bounding box center [198, 250] width 107 height 142
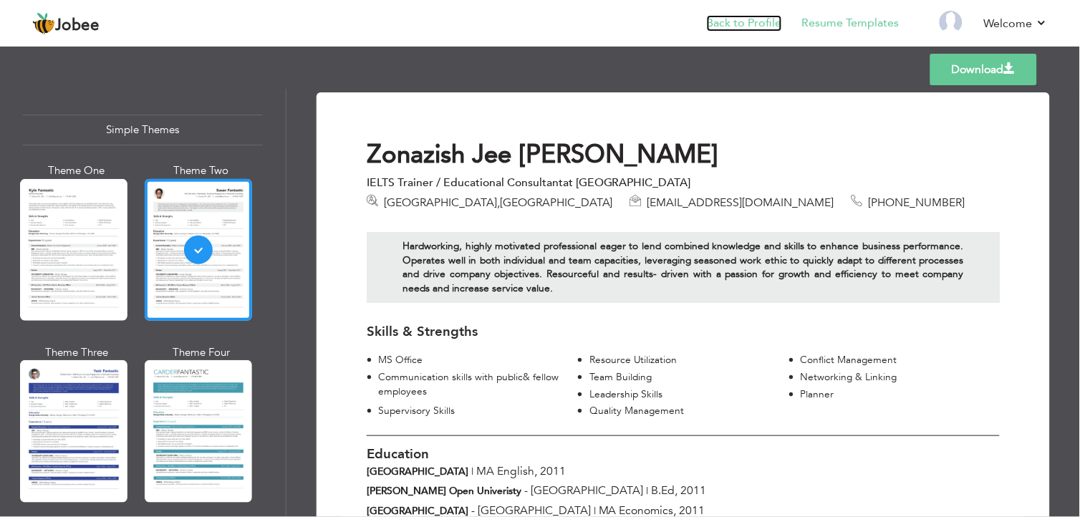
click at [759, 19] on link "Back to Profile" at bounding box center [744, 23] width 75 height 16
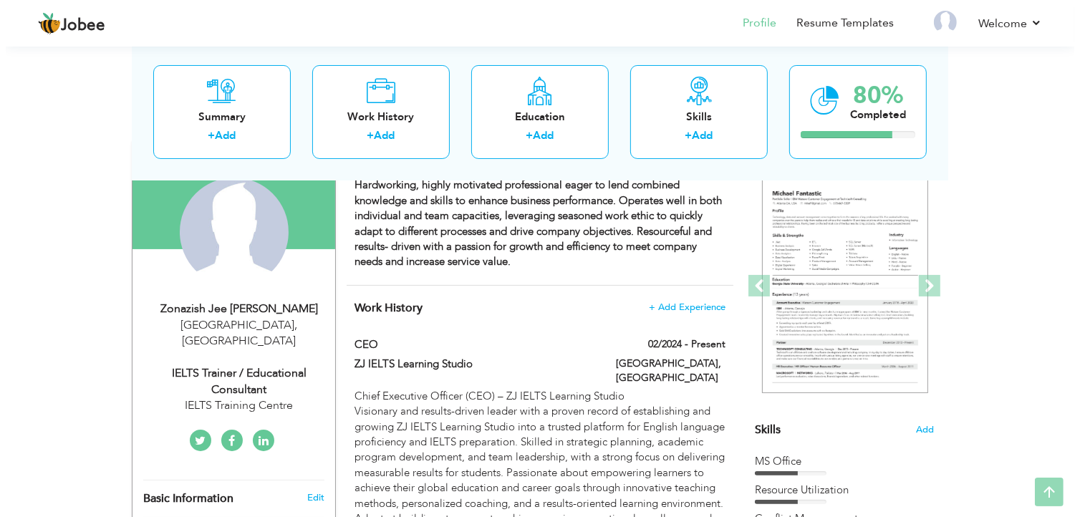
scroll to position [137, 0]
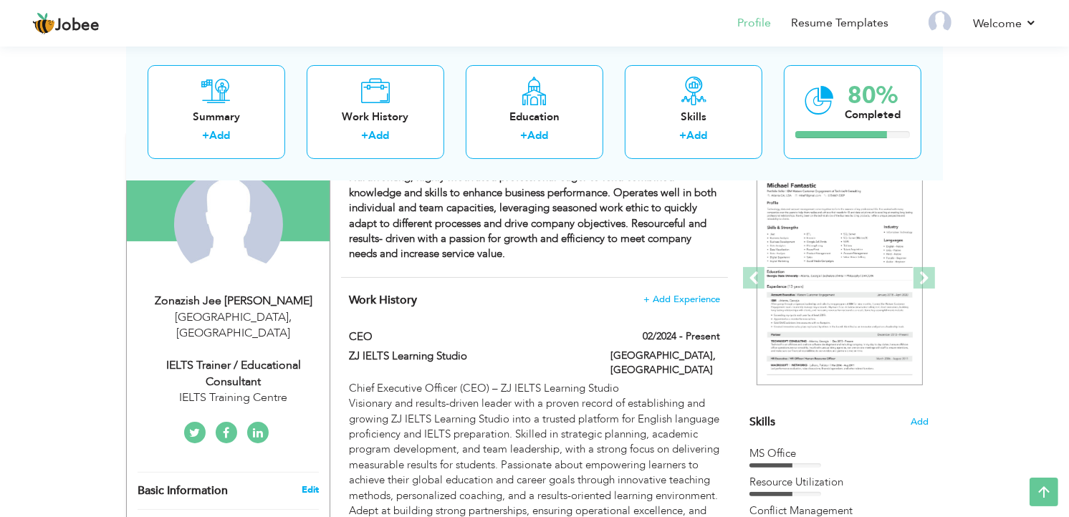
click at [309, 484] on link "Edit" at bounding box center [310, 490] width 17 height 13
type input "Zonazish Jee"
type input "Iftikhar Chughtai"
type input "+923247588678"
select select "number:166"
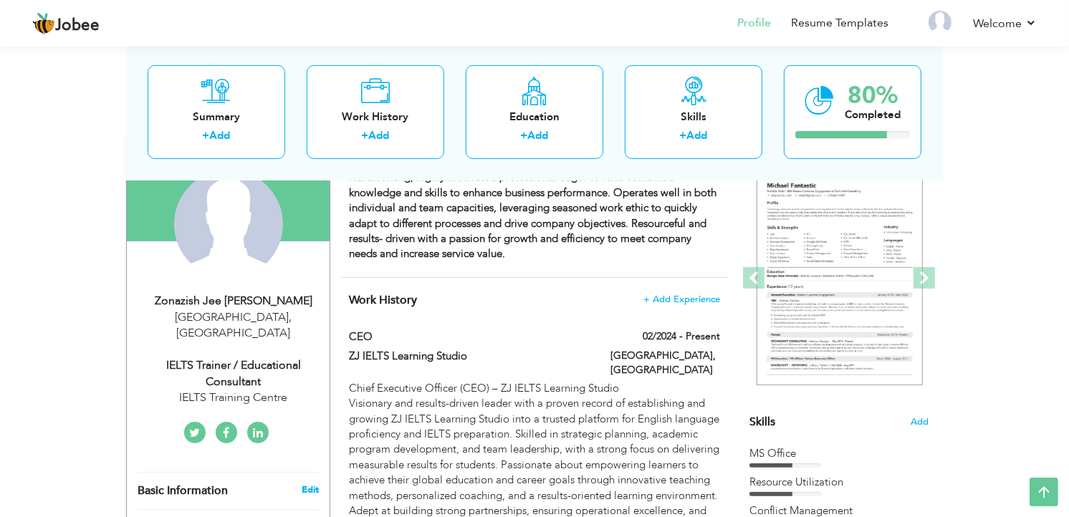
type input "[GEOGRAPHIC_DATA]"
select select "number:14"
type input "IELTS Training Centre"
type input "IELTS Trainer / Educational Consultant"
type input "https://pk.linkedin.com/in/xonaxish-jee-iftikhar-chughtai-91252752"
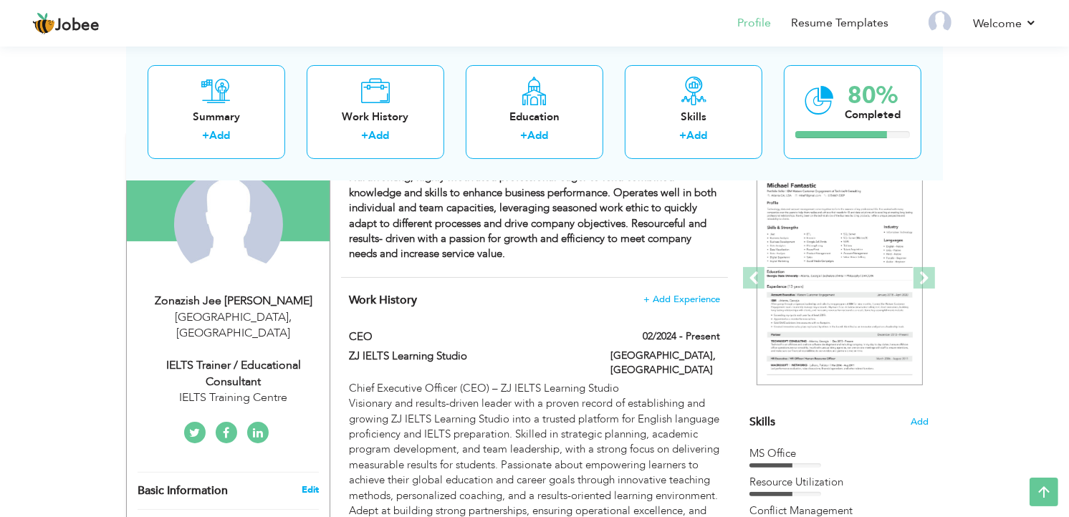
type input "https://www.facebook.com/profile.php?id=100094224841960&sk=about"
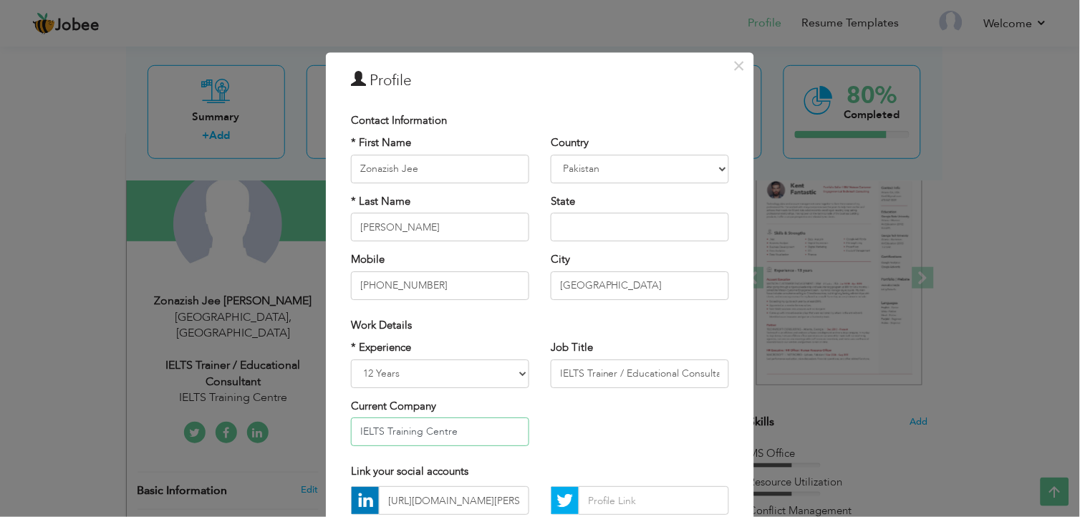
click at [496, 428] on input "IELTS Training Centre" at bounding box center [440, 432] width 178 height 29
type input "I"
type input "ZJ IELTS Learning Studio"
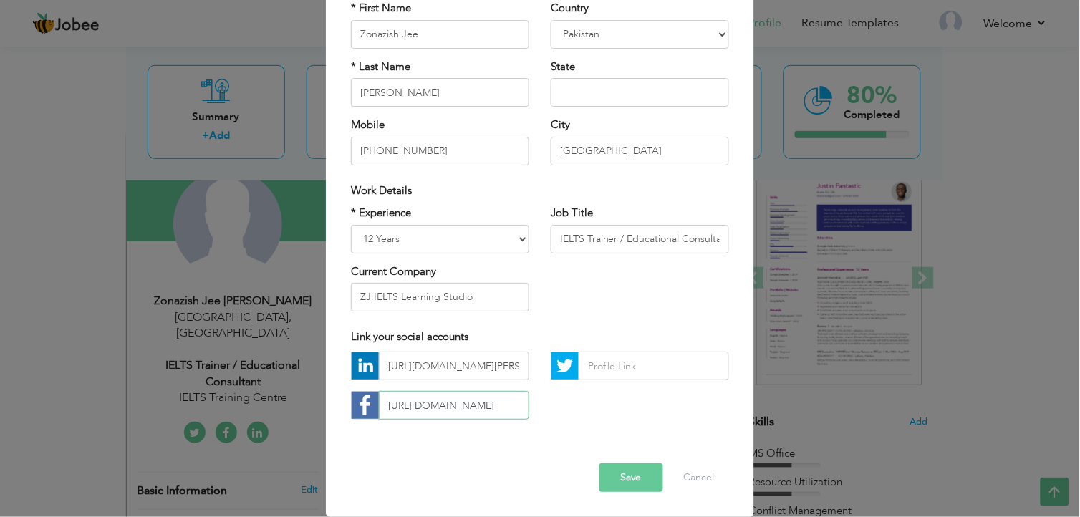
scroll to position [0, 13]
drag, startPoint x: 513, startPoint y: 403, endPoint x: 478, endPoint y: 418, distance: 38.2
click at [478, 418] on input "https://www.facebook.com/profile.php?id=100094224841960&sk=about" at bounding box center [454, 406] width 150 height 29
click at [502, 405] on input "https://www.facebook.com/profile.php?id=100094224841960&sk=about" at bounding box center [454, 406] width 150 height 29
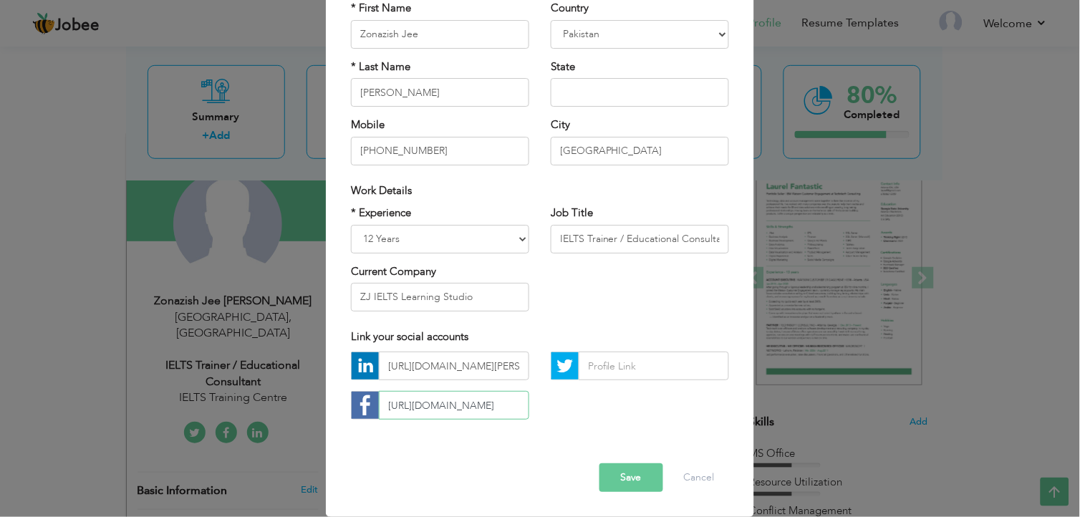
click at [509, 405] on input "https://www.facebook.com/profile.php?id=100094224841960&sk=about" at bounding box center [454, 406] width 150 height 29
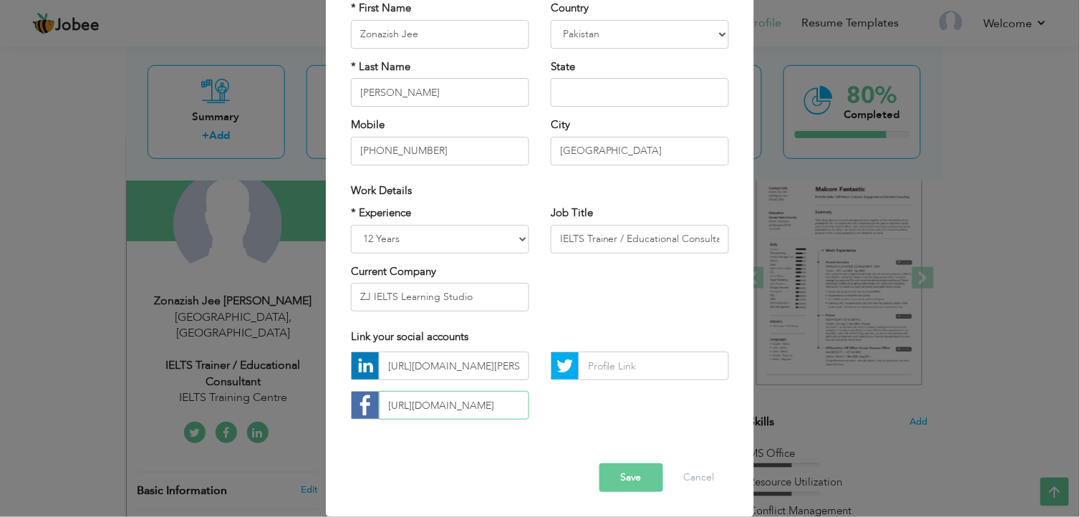
scroll to position [0, 0]
type input "h"
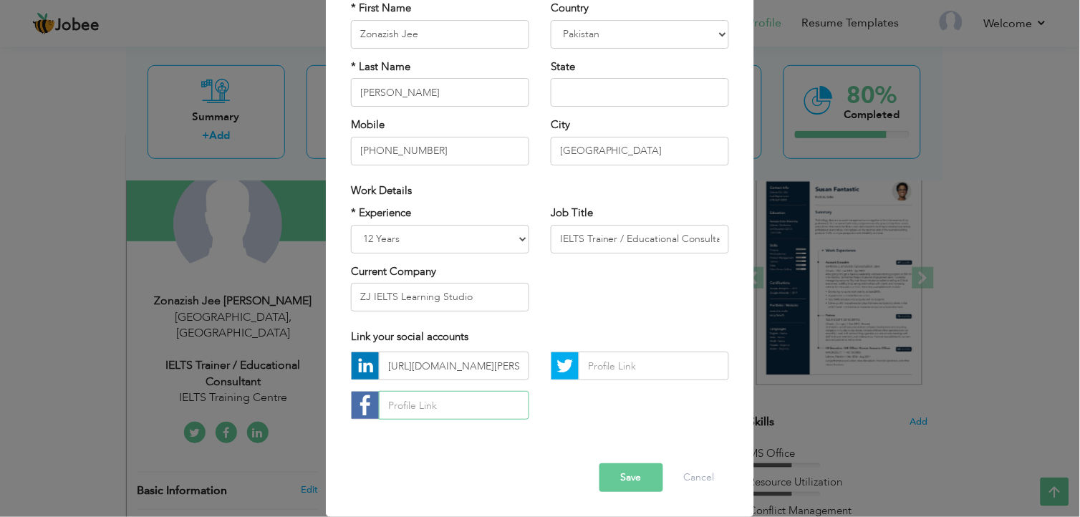
paste input "https://www.facebook.com/share/1EcoYTcX3q/"
type input "https://www.facebook.com/share/1EcoYTcX3q/"
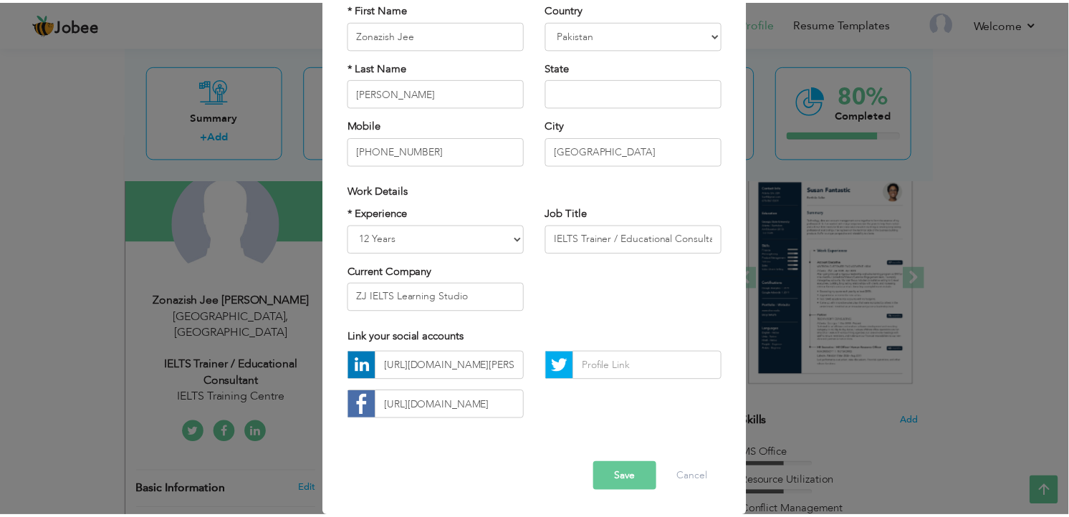
scroll to position [0, 0]
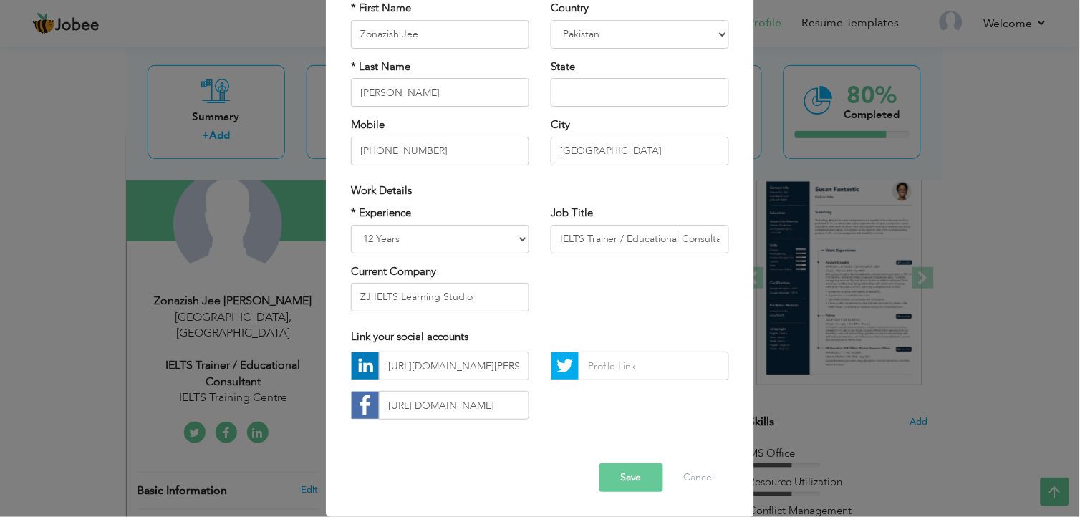
click at [632, 476] on button "Save" at bounding box center [632, 478] width 64 height 29
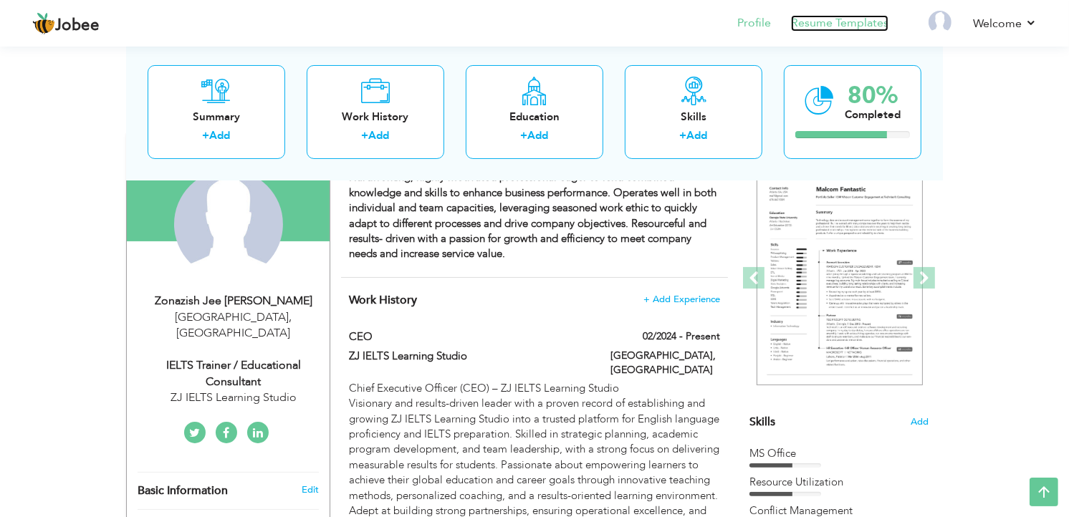
click at [853, 27] on link "Resume Templates" at bounding box center [839, 23] width 97 height 16
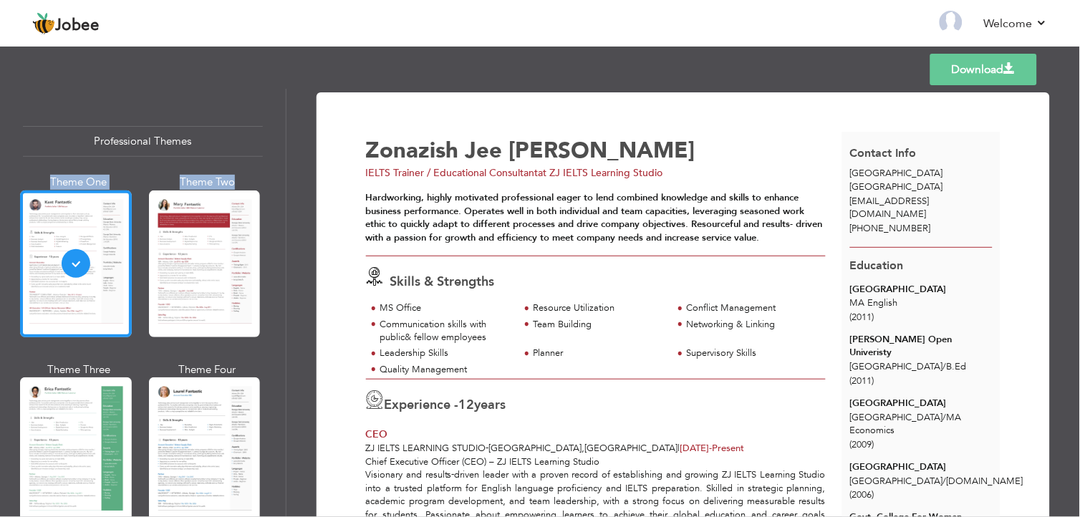
drag, startPoint x: 279, startPoint y: 129, endPoint x: 285, endPoint y: 182, distance: 53.3
click at [285, 182] on div "Professional Themes Theme One Theme Two Theme Three Theme Four Theme Five" at bounding box center [143, 303] width 287 height 428
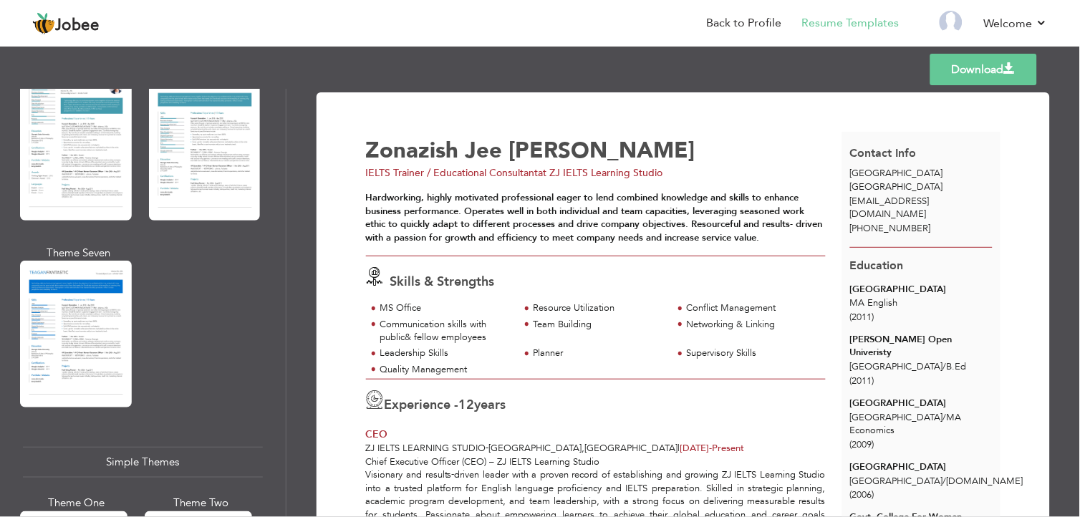
scroll to position [2493, 0]
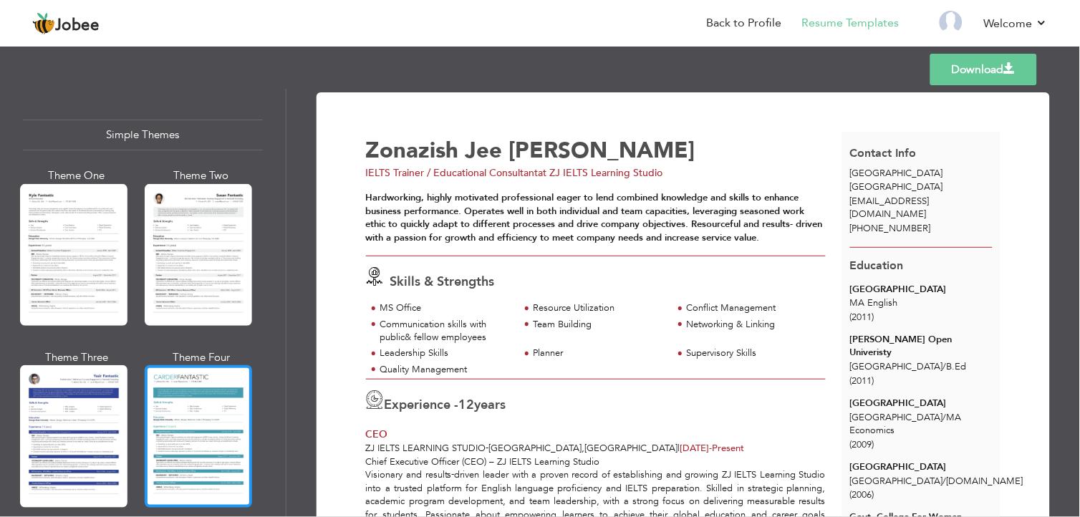
click at [218, 410] on div at bounding box center [198, 436] width 107 height 142
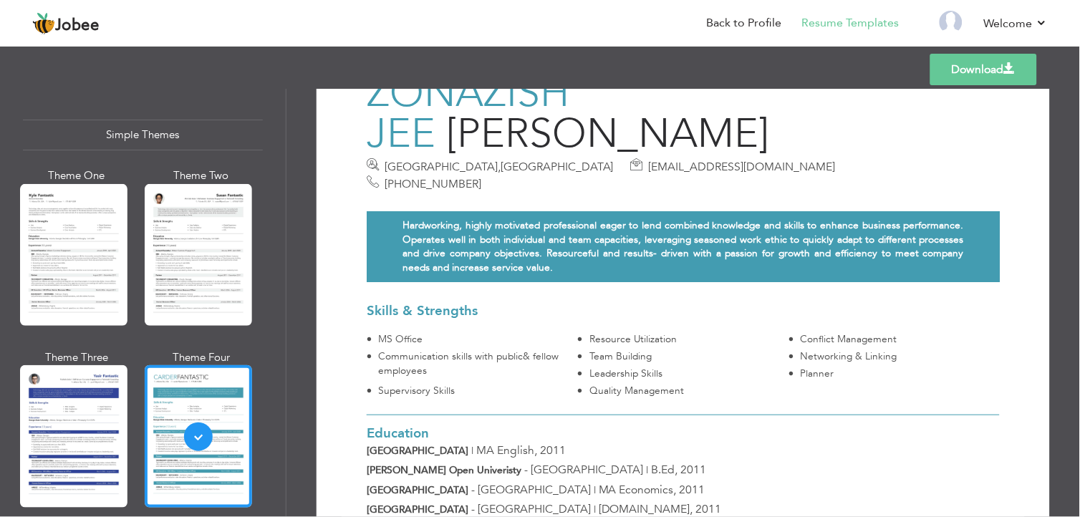
scroll to position [0, 0]
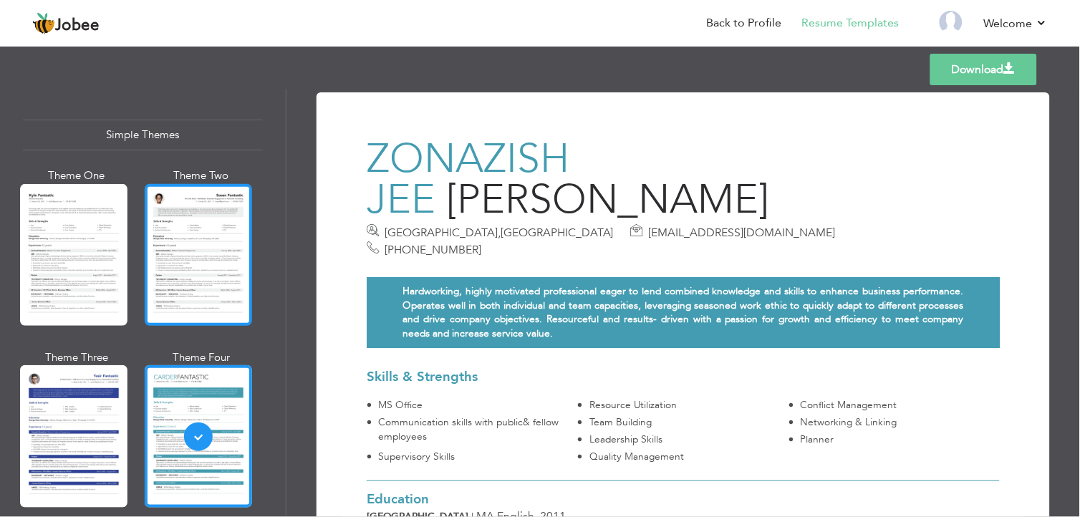
click at [210, 239] on div at bounding box center [198, 255] width 107 height 142
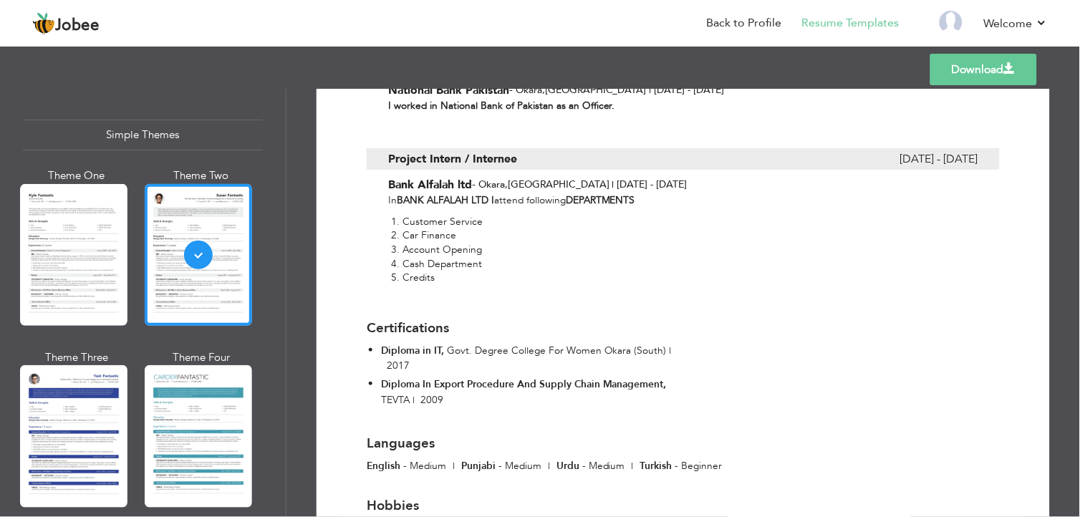
scroll to position [1311, 0]
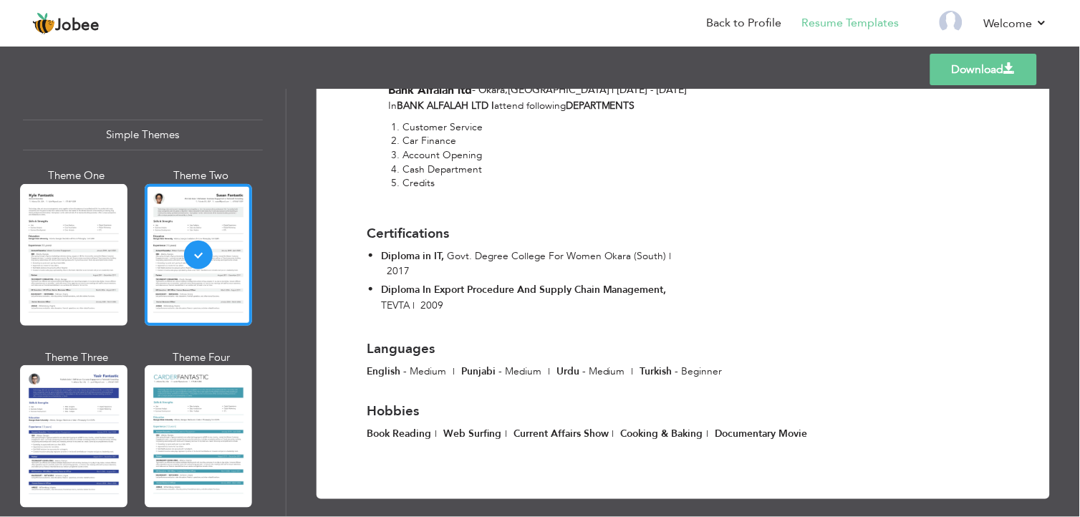
click at [1006, 72] on span at bounding box center [1009, 68] width 11 height 11
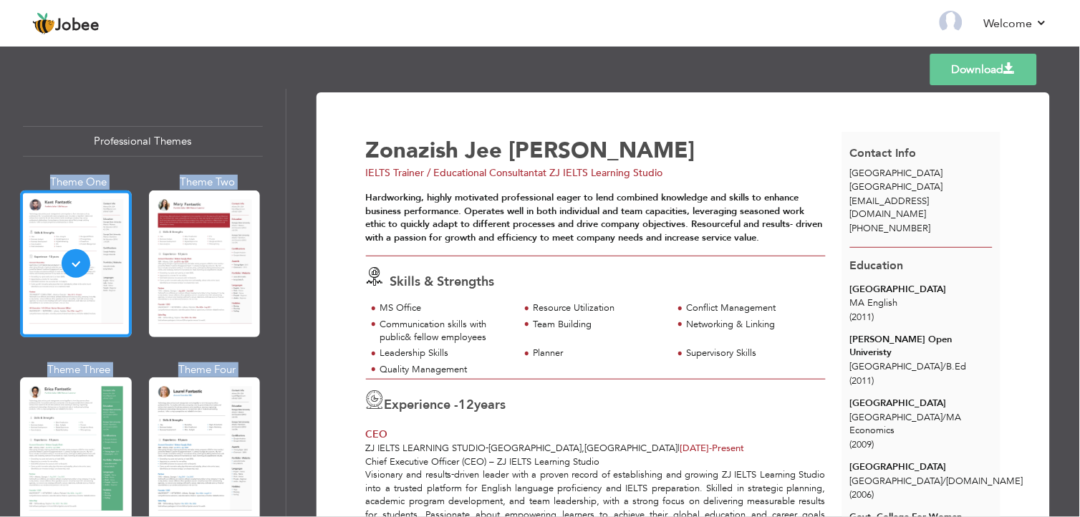
drag, startPoint x: 280, startPoint y: 120, endPoint x: 265, endPoint y: 387, distance: 267.6
click at [265, 387] on div "Professional Themes Theme One Theme Two Theme Three Theme Six" at bounding box center [143, 303] width 286 height 428
drag, startPoint x: 265, startPoint y: 387, endPoint x: 317, endPoint y: 148, distance: 244.2
drag, startPoint x: 285, startPoint y: 146, endPoint x: 298, endPoint y: 231, distance: 86.2
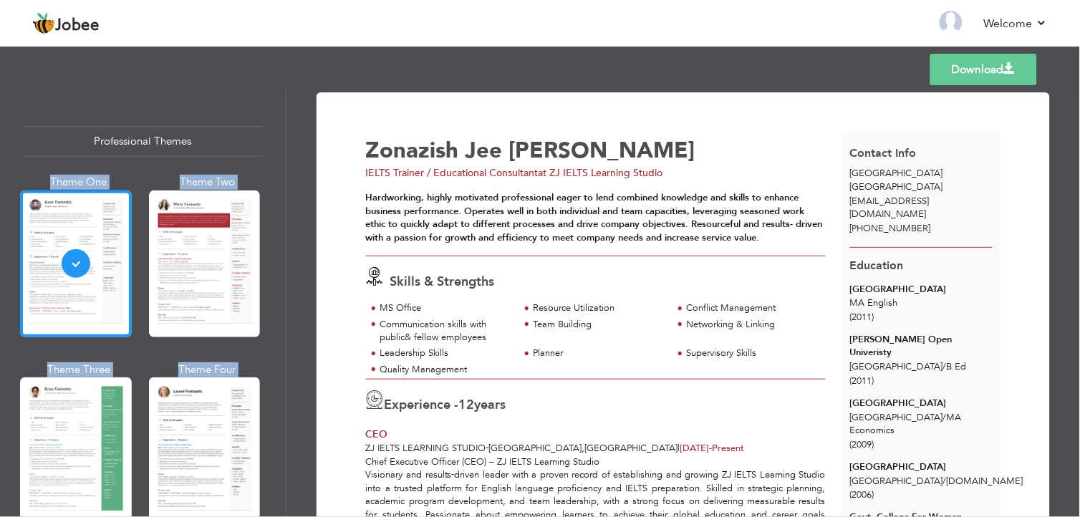
click at [298, 231] on div "Professional Themes Theme One Theme Two Theme Three Theme Four" at bounding box center [540, 303] width 1080 height 428
click at [297, 145] on div "Download Zonazish Jee [PERSON_NAME] IELTS Trainer / Educational Consultant at Z…" at bounding box center [684, 303] width 794 height 428
click at [269, 140] on div "Professional Themes Theme One Theme Two Theme Three Theme Six" at bounding box center [143, 303] width 286 height 428
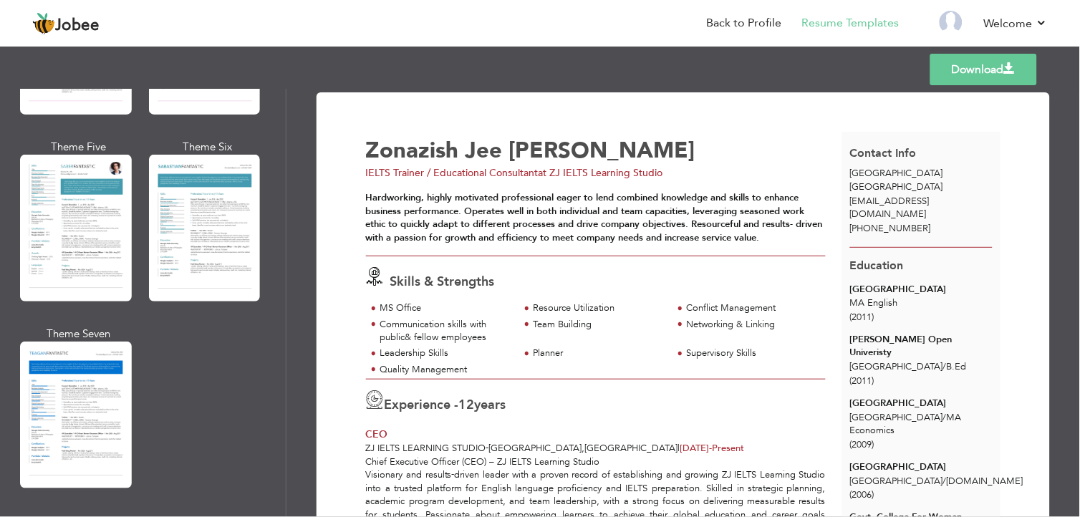
scroll to position [2498, 0]
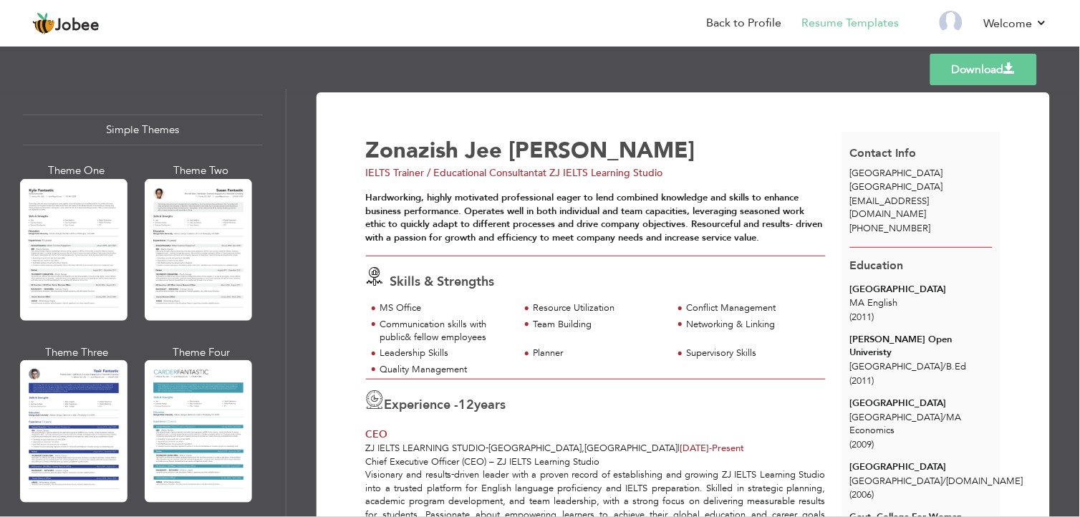
click at [201, 239] on div at bounding box center [198, 250] width 107 height 142
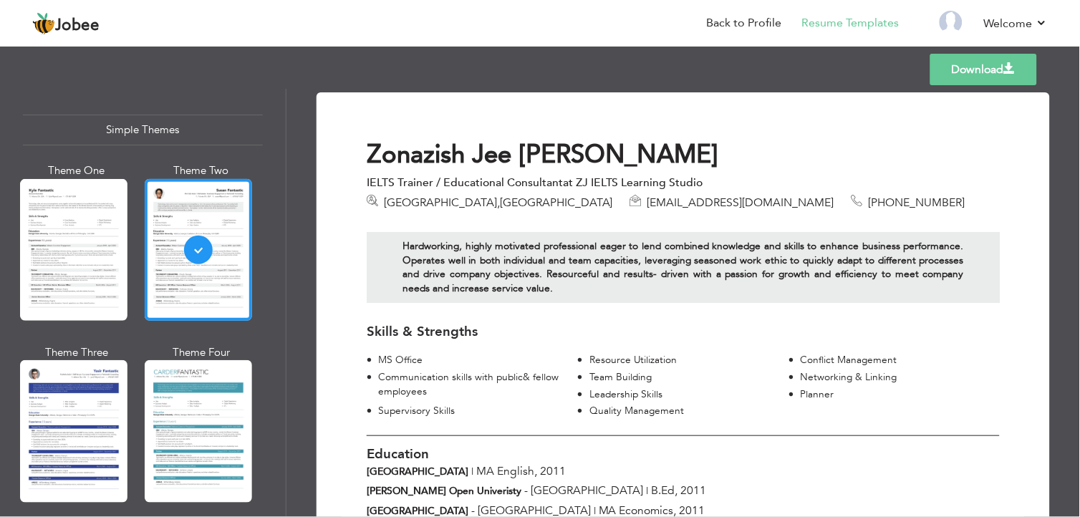
click at [972, 72] on link "Download" at bounding box center [983, 70] width 107 height 32
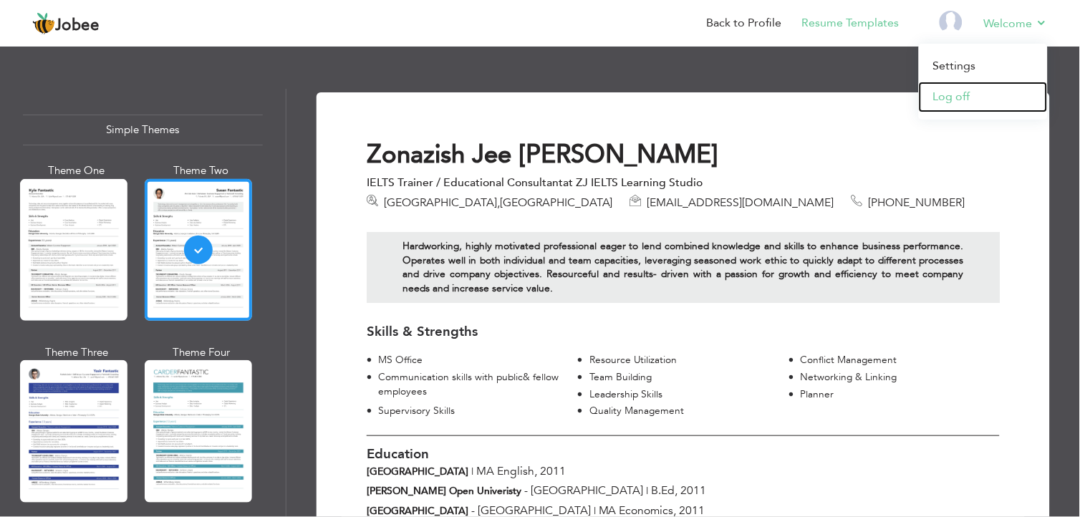
click at [963, 98] on link "Log off" at bounding box center [983, 97] width 129 height 31
